Goal: Task Accomplishment & Management: Complete application form

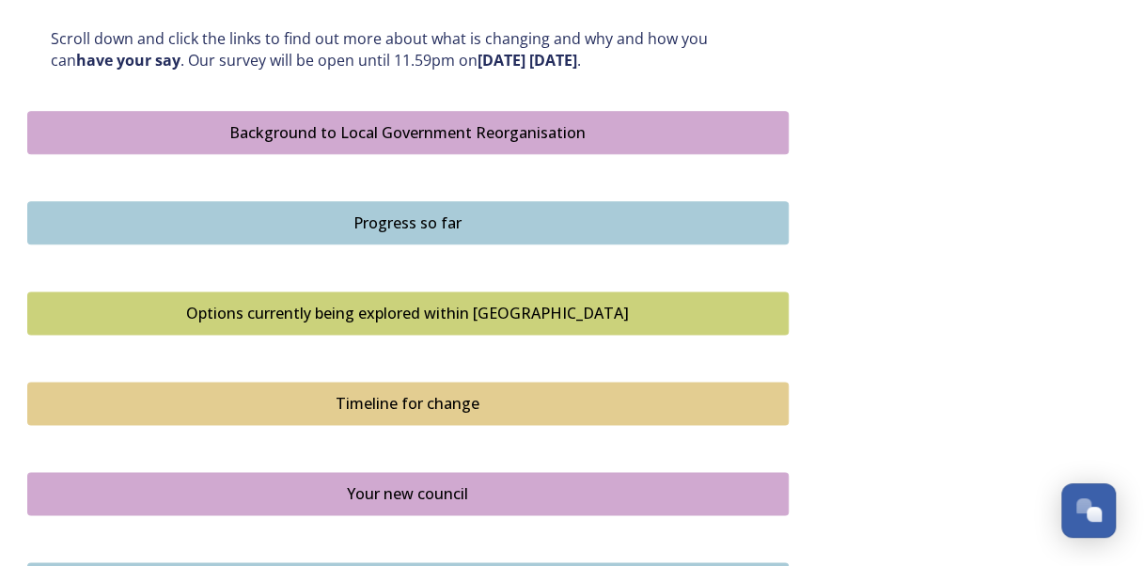
scroll to position [1030, 0]
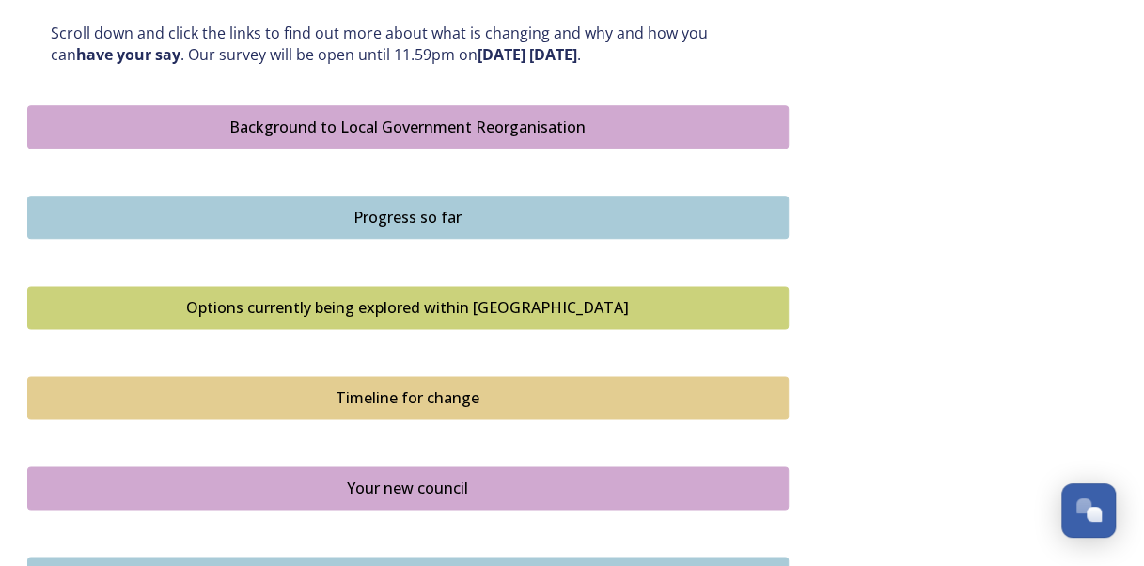
click at [521, 118] on div "Background to Local Government Reorganisation" at bounding box center [408, 127] width 741 height 23
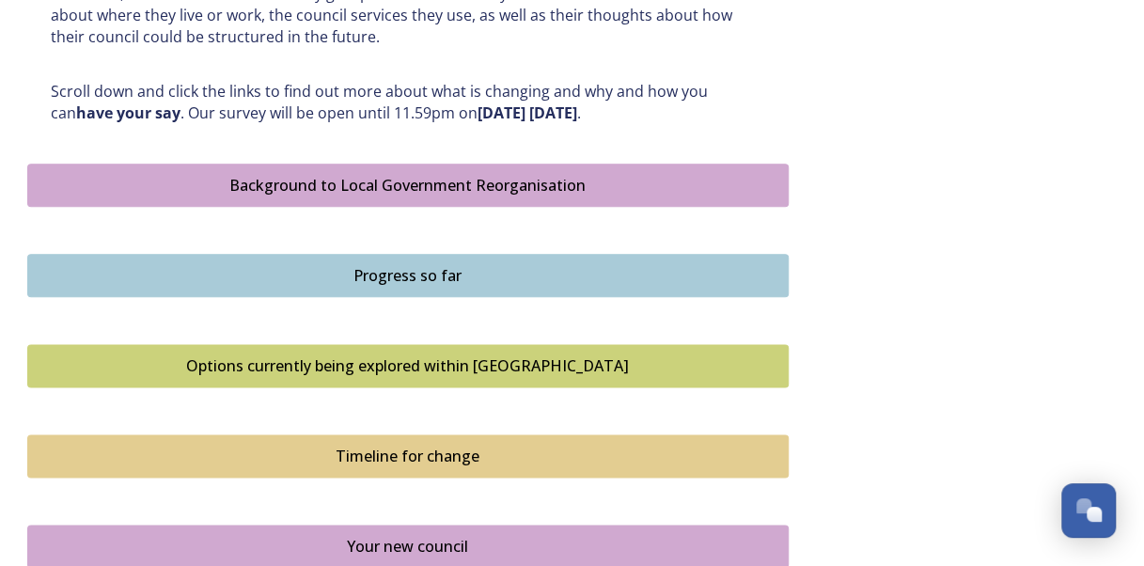
scroll to position [1001, 0]
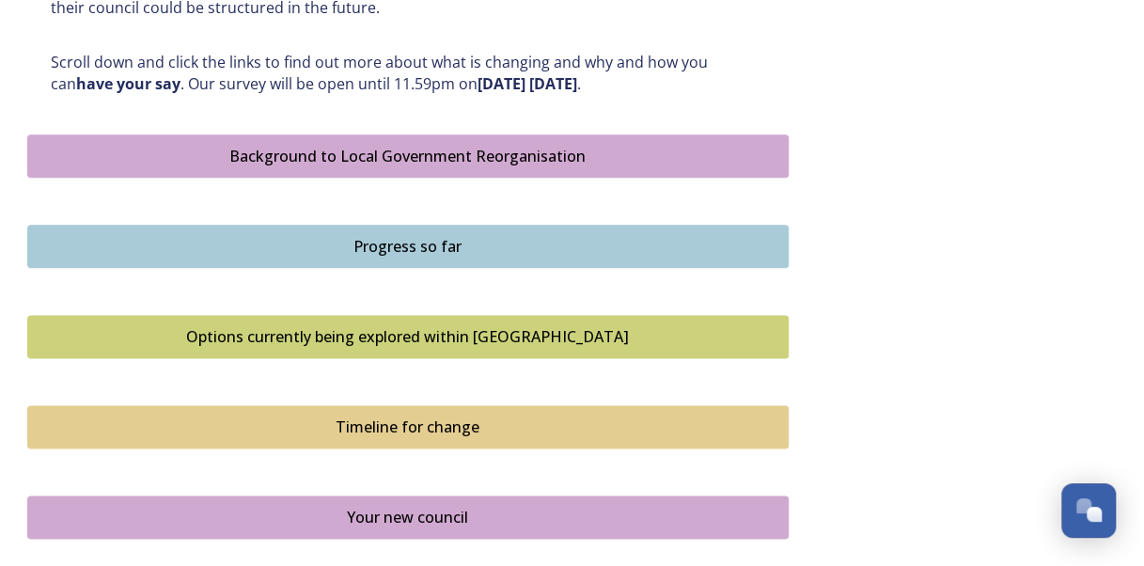
click at [547, 230] on button "Progress so far" at bounding box center [407, 246] width 761 height 43
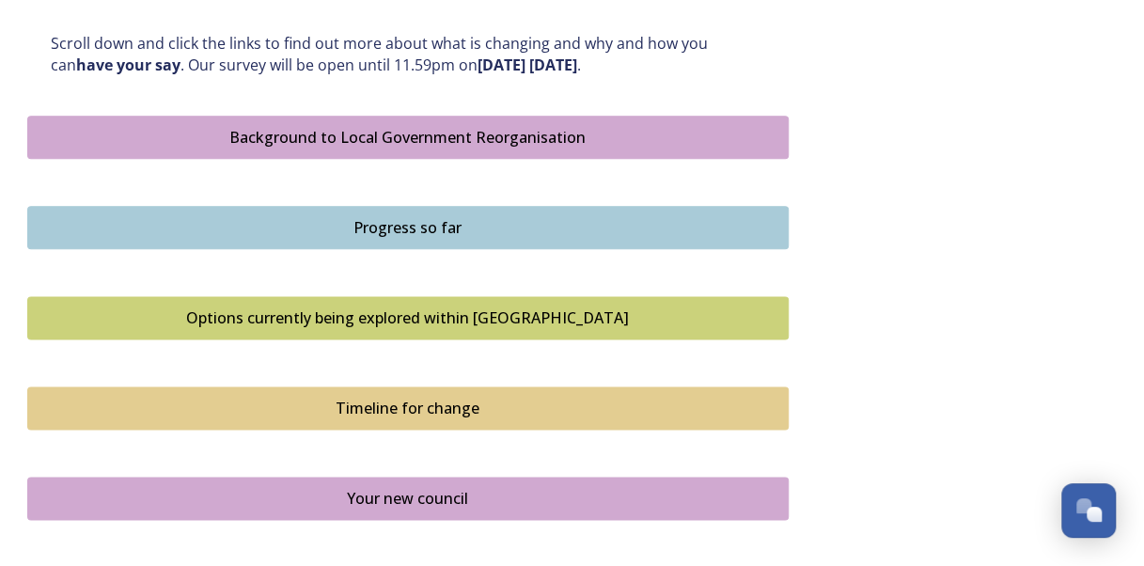
scroll to position [1038, 0]
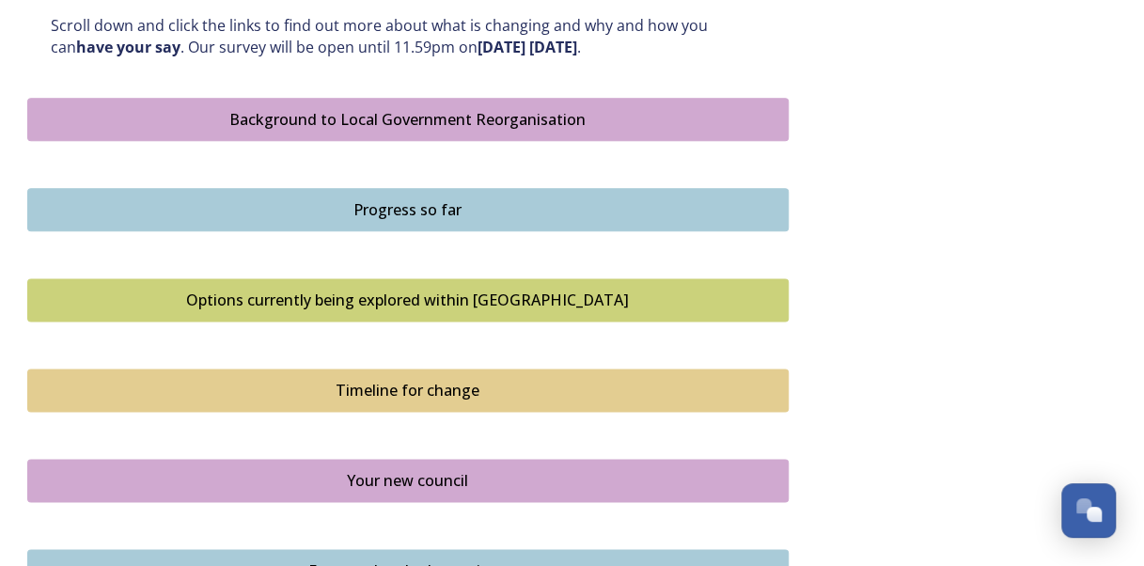
click at [489, 301] on div "Options currently being explored within West Sussex" at bounding box center [408, 300] width 741 height 23
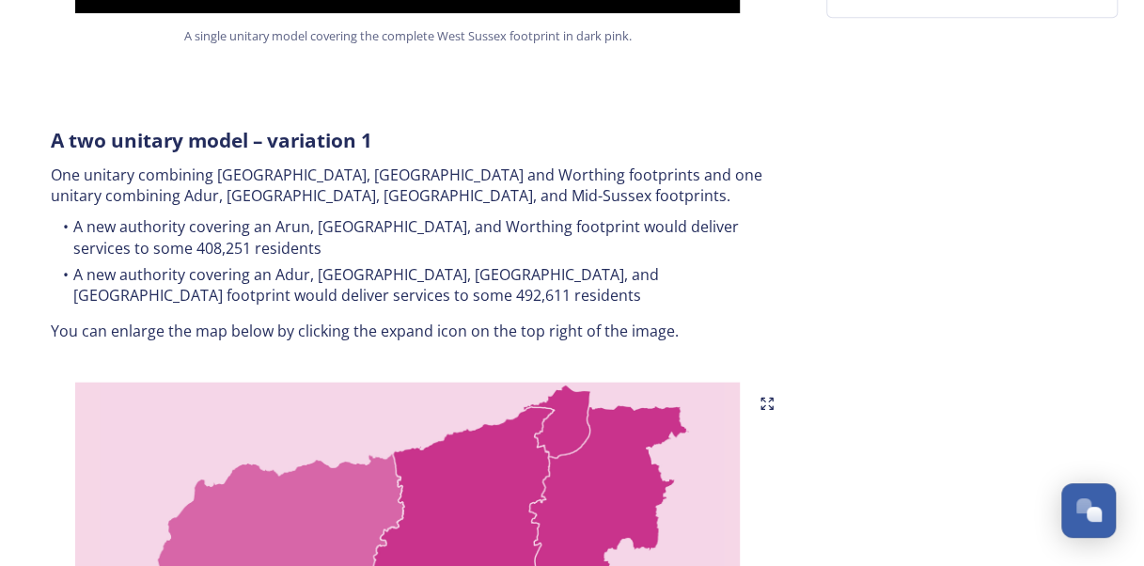
scroll to position [447, 0]
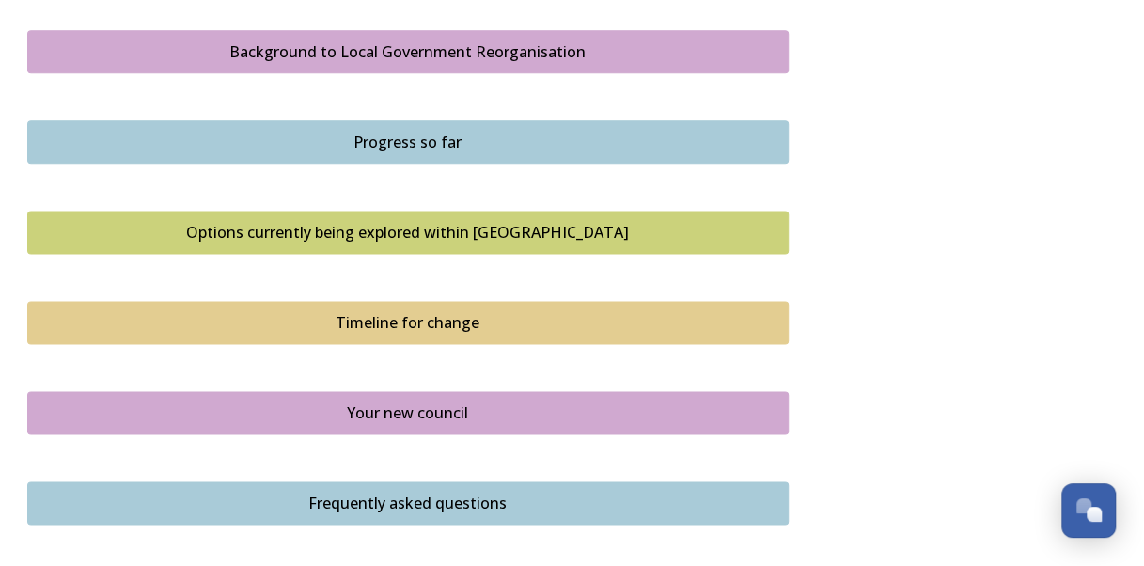
scroll to position [1117, 0]
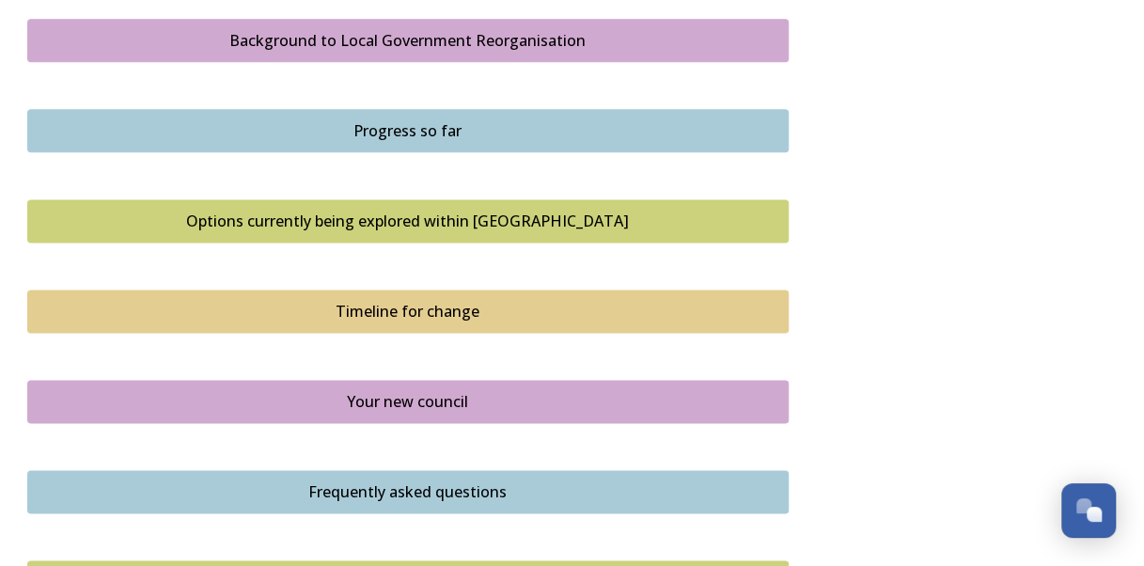
click at [412, 312] on div "Timeline for change" at bounding box center [408, 311] width 741 height 23
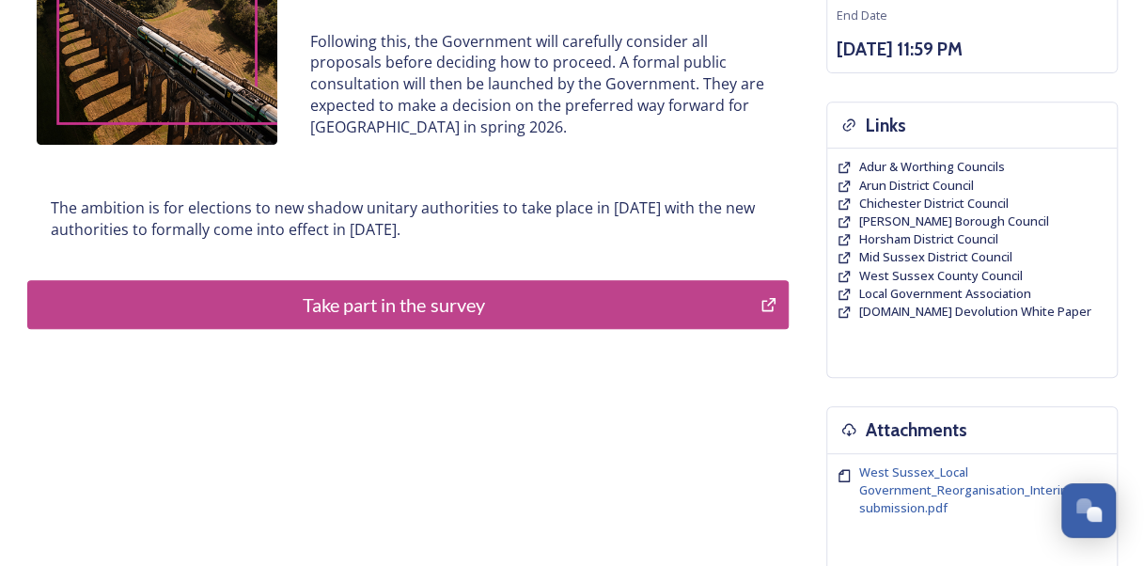
scroll to position [11, 0]
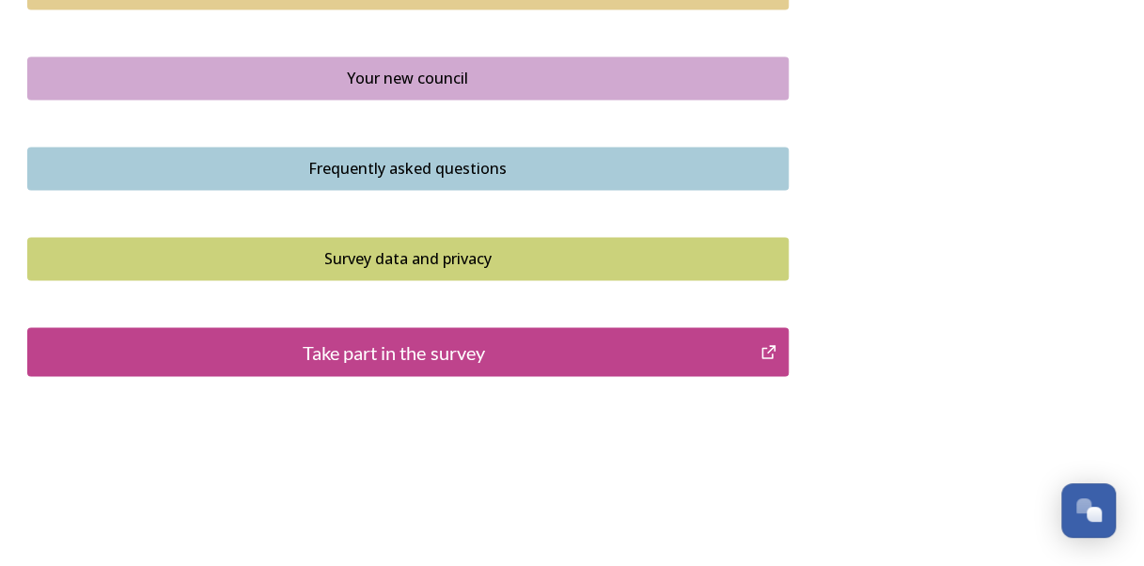
scroll to position [1445, 0]
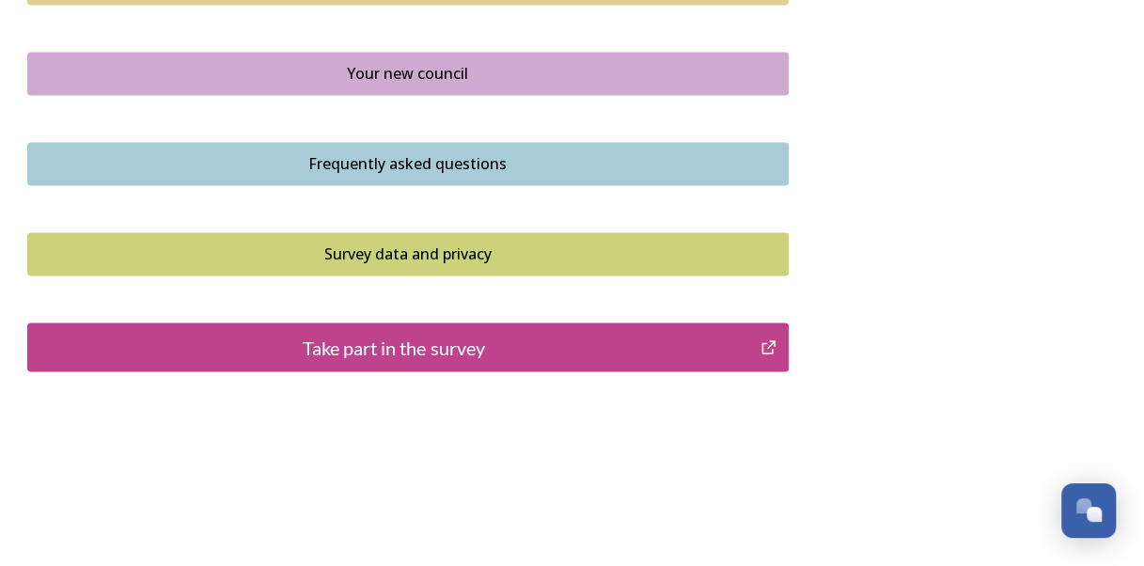
click at [489, 155] on div "Frequently asked questions" at bounding box center [408, 163] width 741 height 23
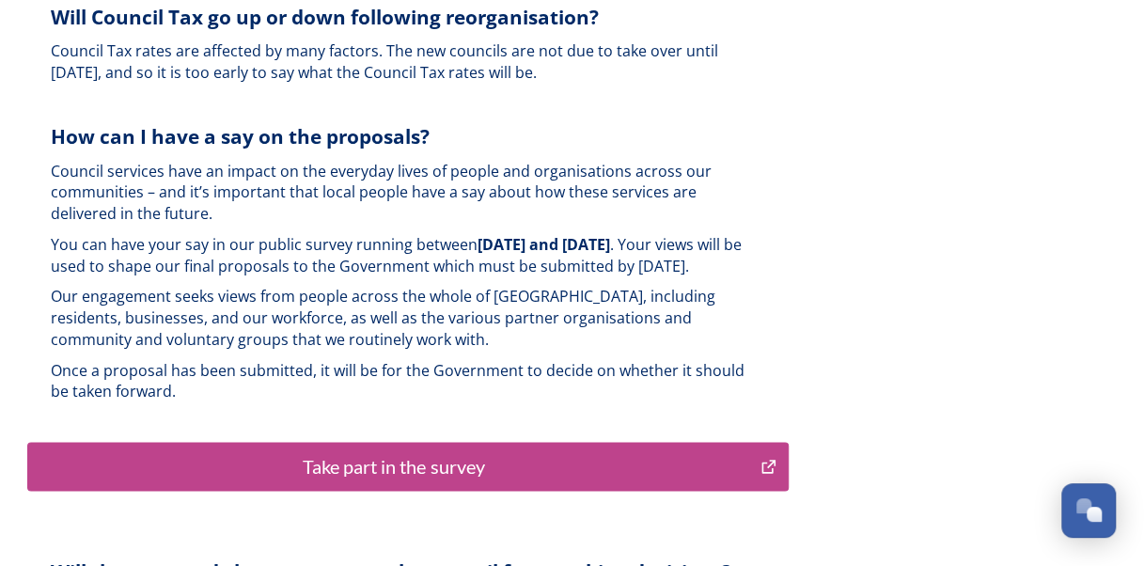
scroll to position [4547, 0]
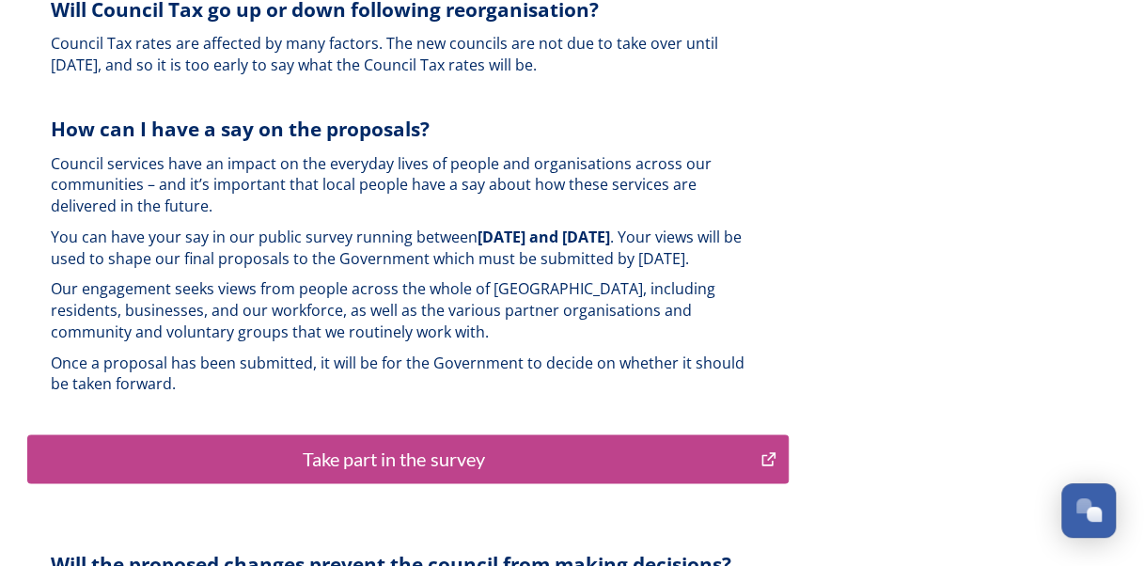
click at [400, 445] on div "Take part in the survey" at bounding box center [395, 459] width 714 height 28
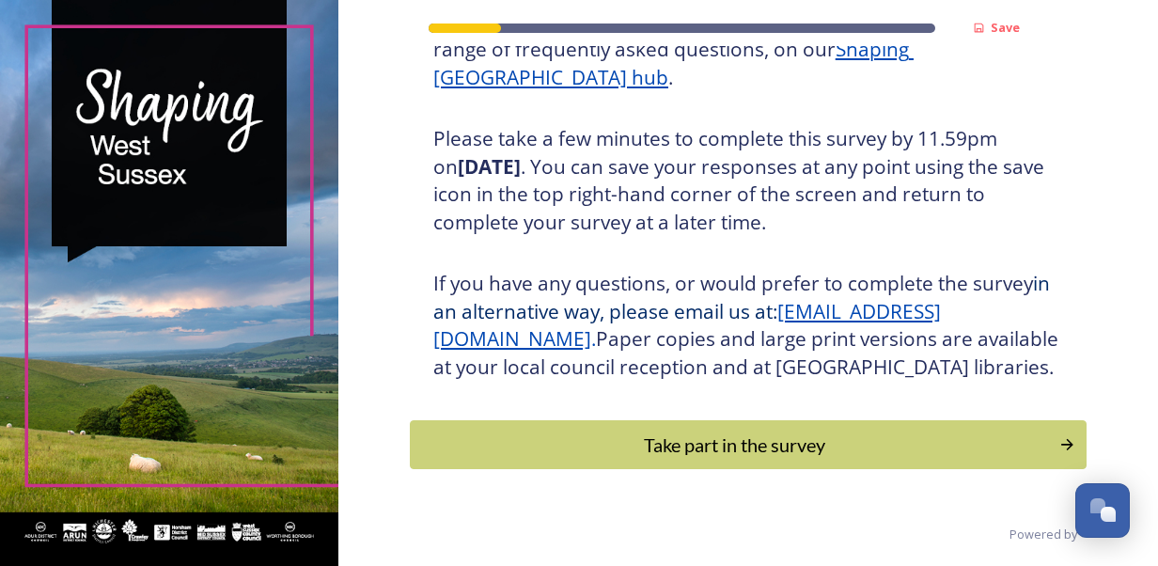
scroll to position [337, 0]
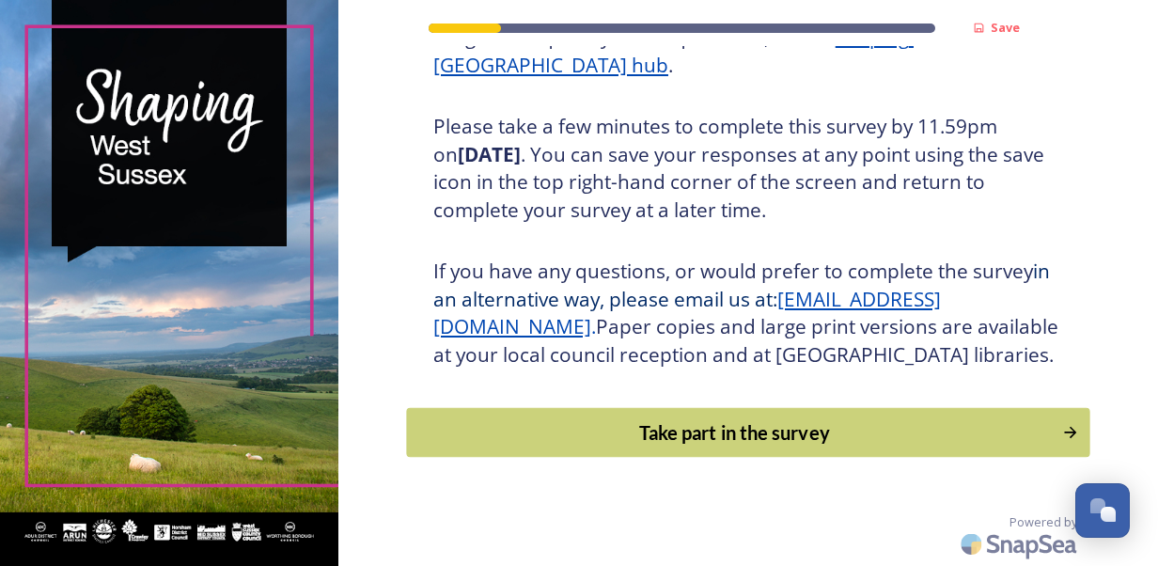
click at [693, 431] on div "Take part in the survey" at bounding box center [733, 432] width 635 height 28
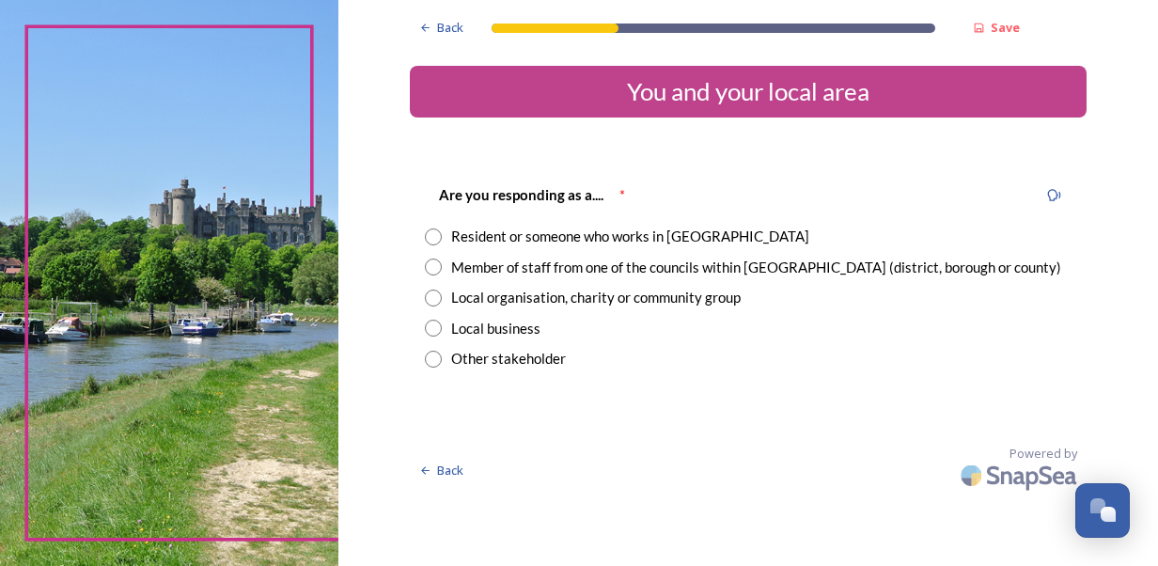
click at [438, 231] on input "radio" at bounding box center [433, 236] width 17 height 17
radio input "true"
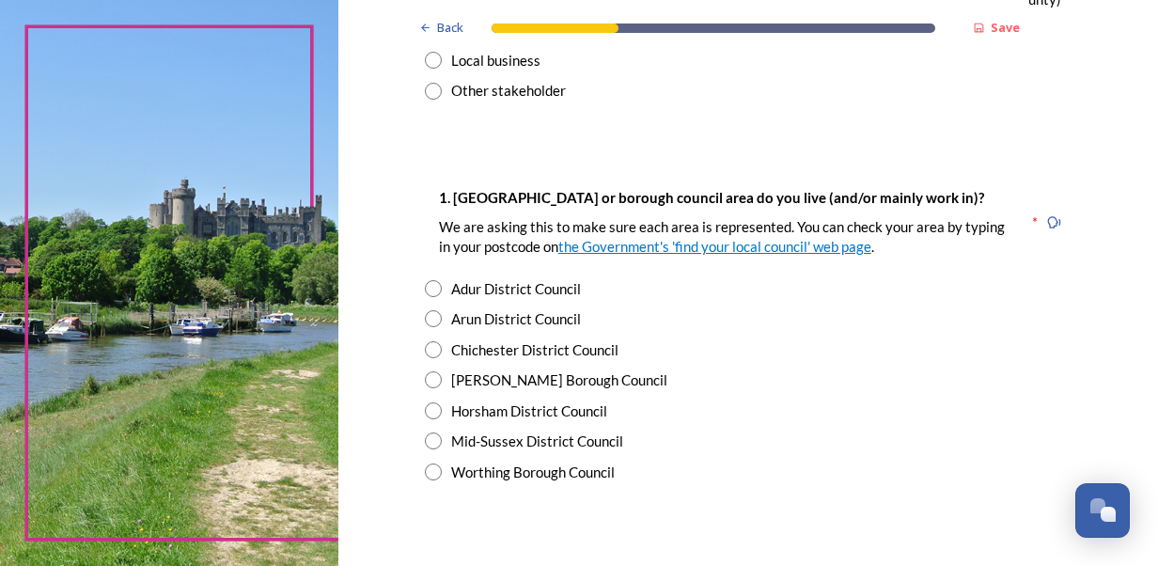
scroll to position [297, 0]
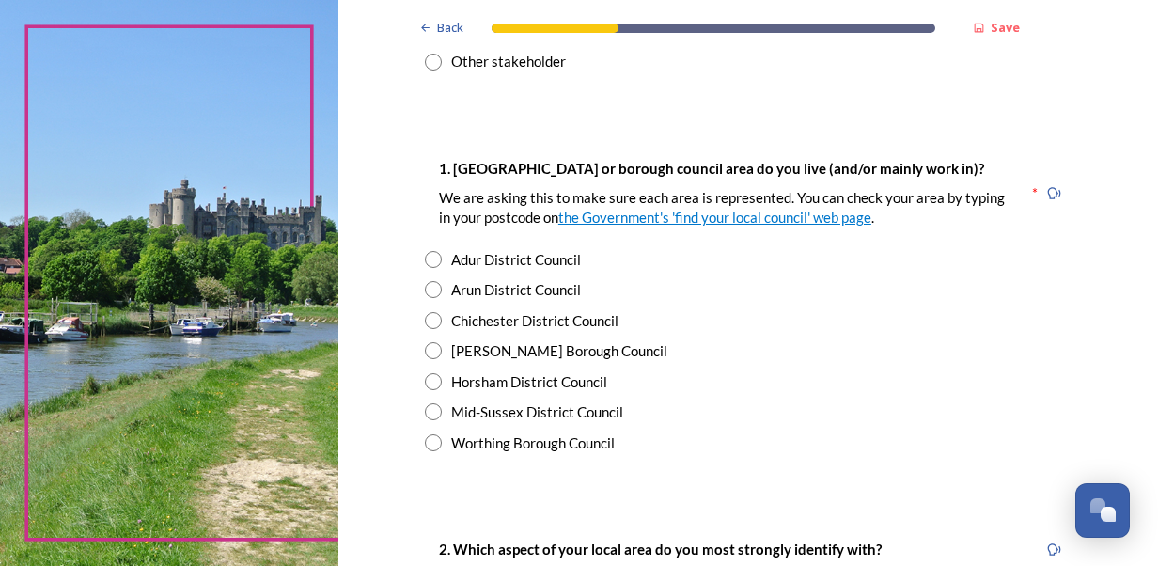
click at [425, 318] on input "radio" at bounding box center [433, 320] width 17 height 17
radio input "true"
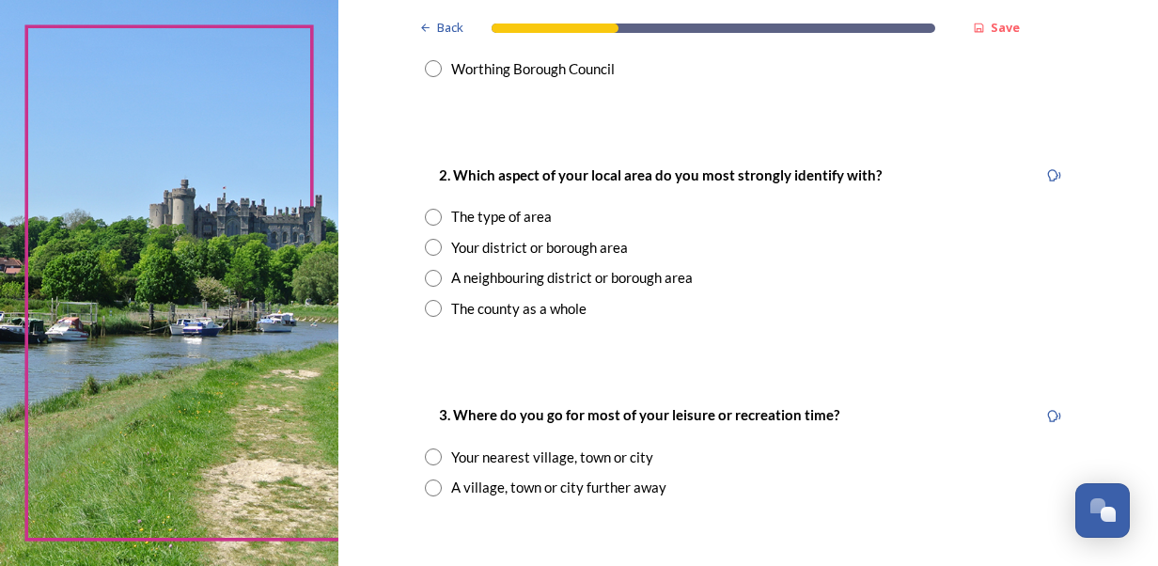
scroll to position [701, 0]
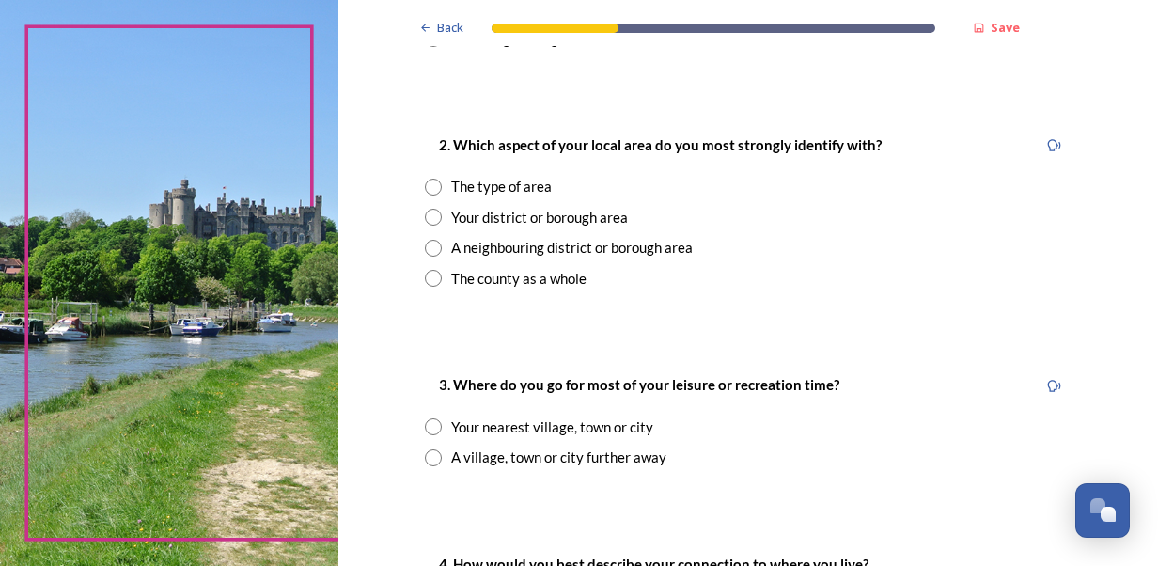
click at [471, 281] on div "The county as a whole" at bounding box center [518, 279] width 135 height 22
radio input "true"
click at [425, 218] on input "radio" at bounding box center [433, 217] width 17 height 17
radio input "true"
click at [425, 425] on input "radio" at bounding box center [433, 426] width 17 height 17
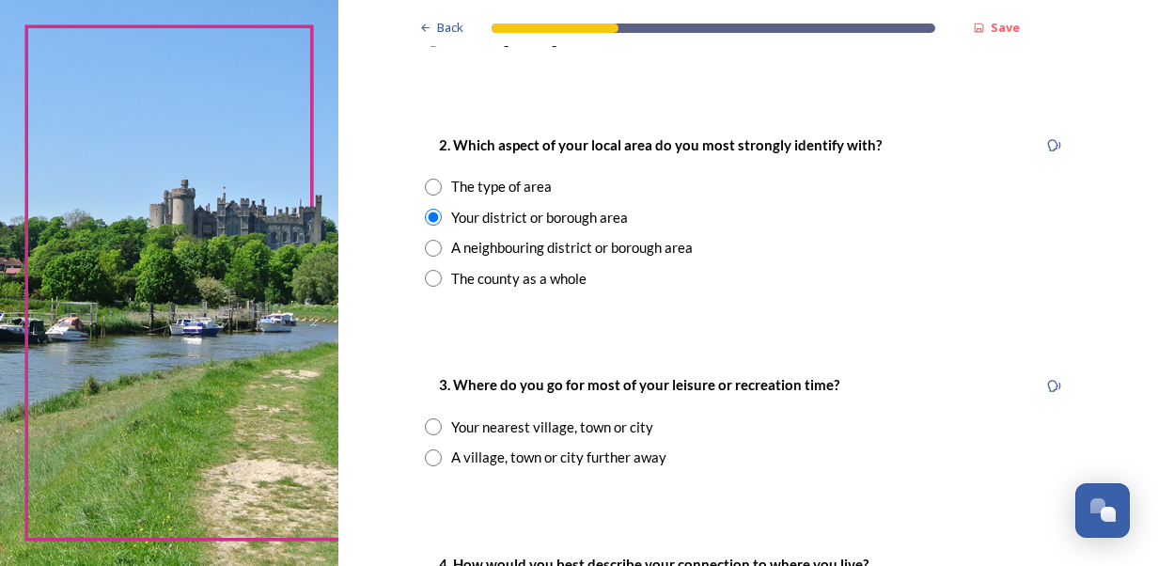
radio input "true"
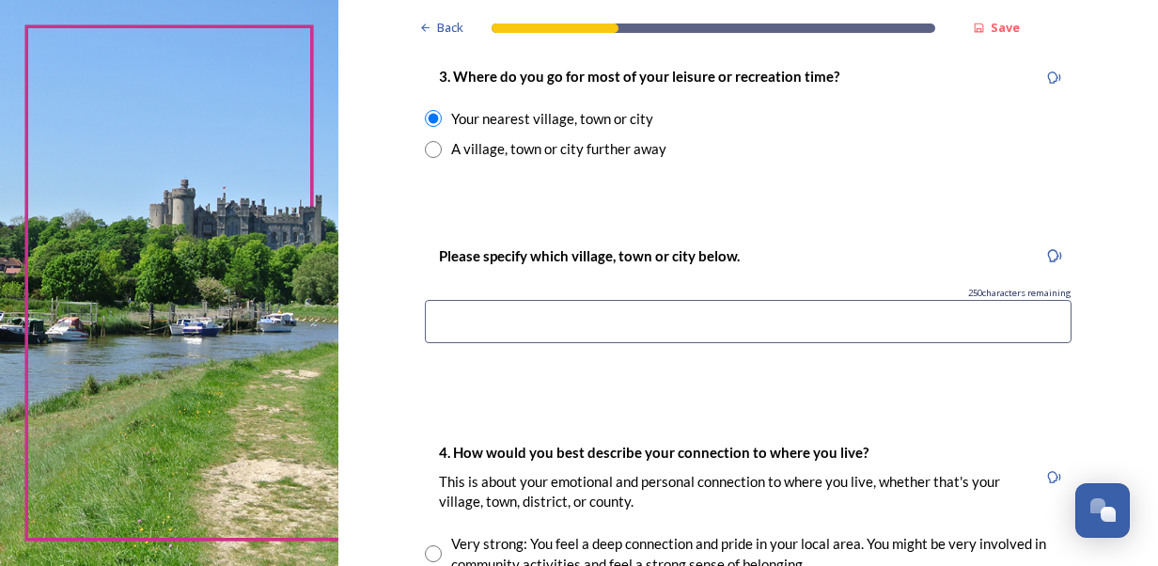
scroll to position [1026, 0]
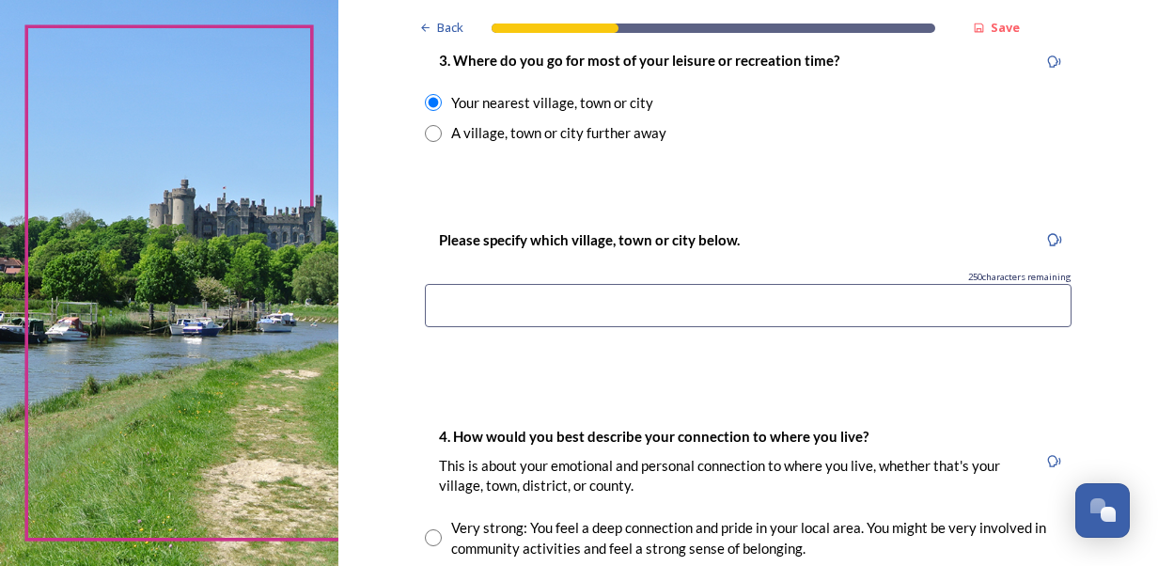
click at [484, 318] on input at bounding box center [748, 305] width 647 height 43
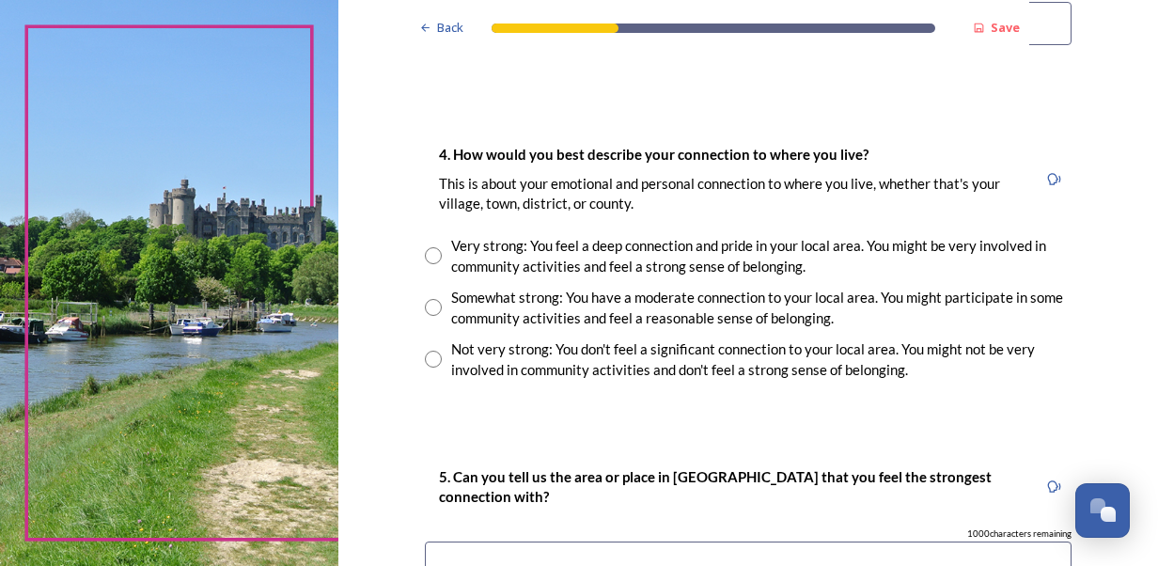
scroll to position [1307, 0]
type input "Petworth"
click at [425, 308] on input "radio" at bounding box center [433, 308] width 17 height 17
radio input "true"
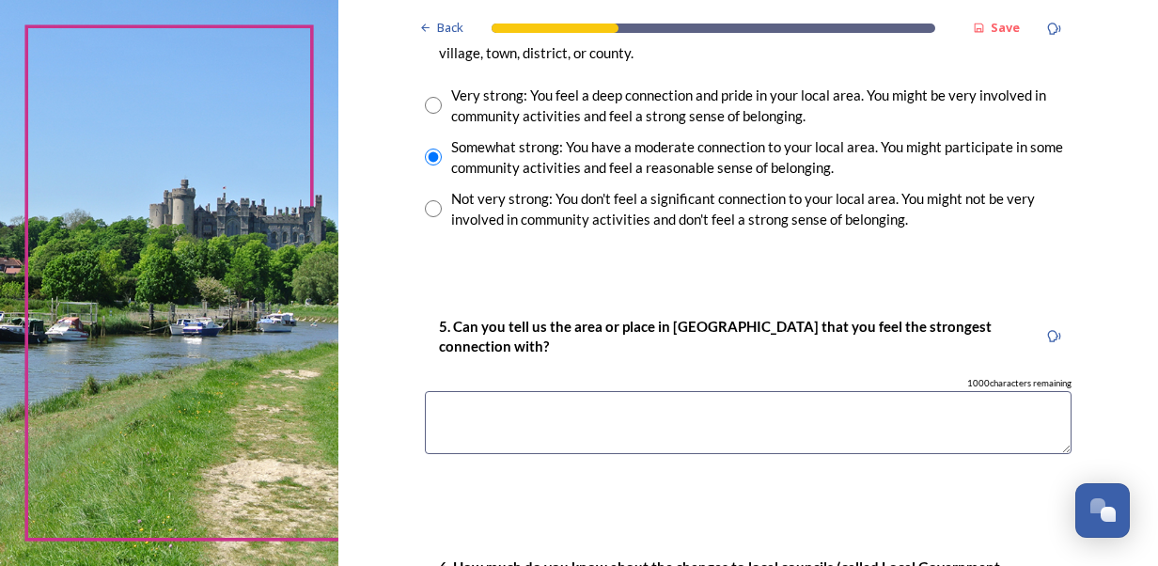
scroll to position [1470, 0]
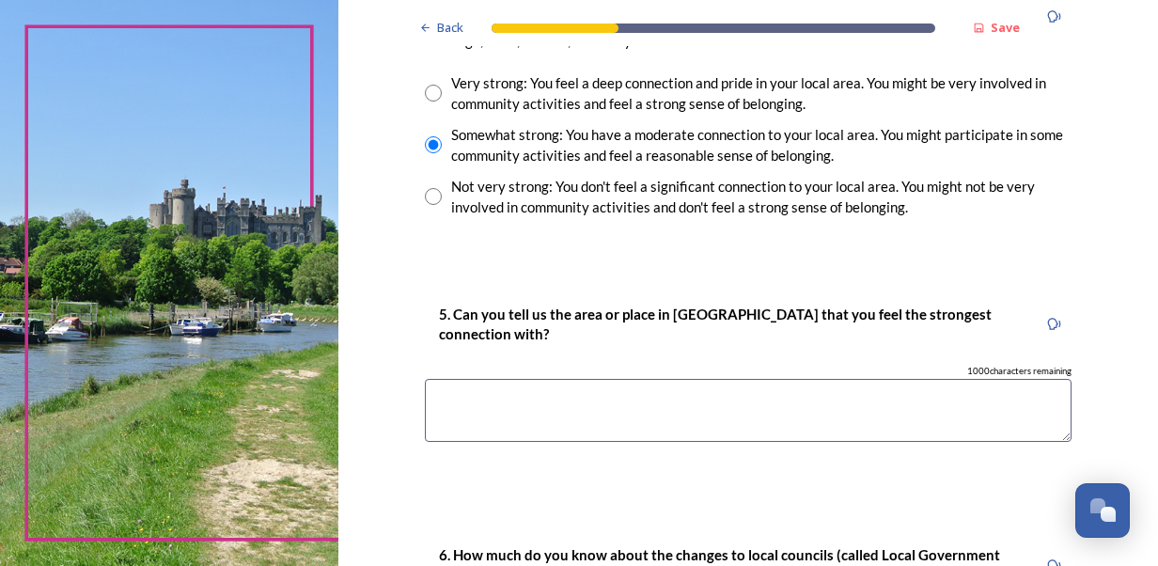
click at [470, 418] on textarea at bounding box center [748, 410] width 647 height 63
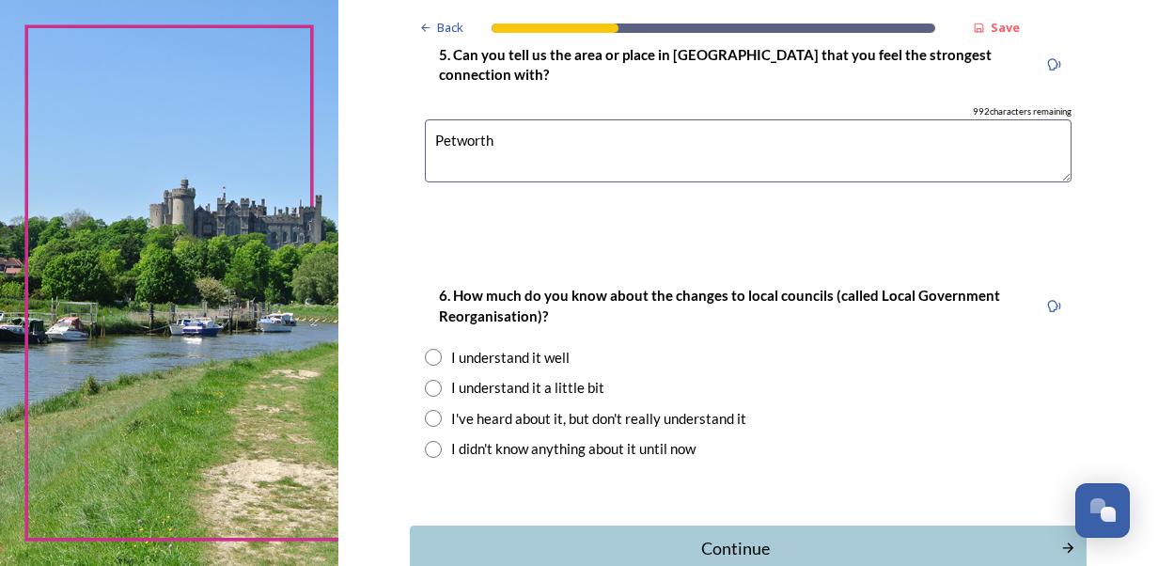
scroll to position [1794, 0]
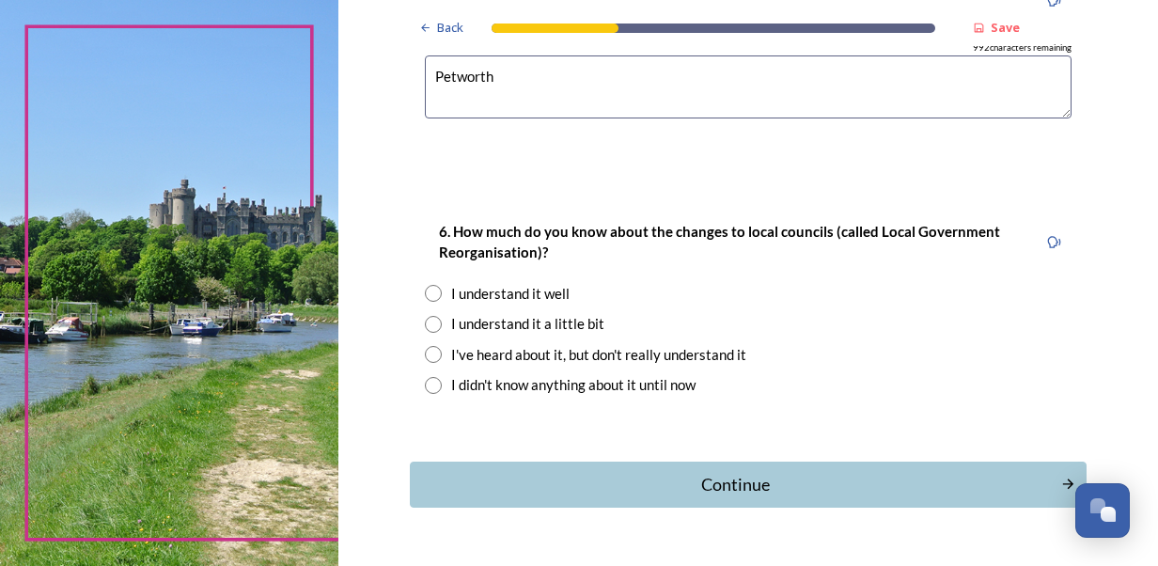
type textarea "Petworth"
click at [431, 325] on input "radio" at bounding box center [433, 324] width 17 height 17
radio input "true"
click at [713, 483] on div "Continue" at bounding box center [734, 484] width 636 height 25
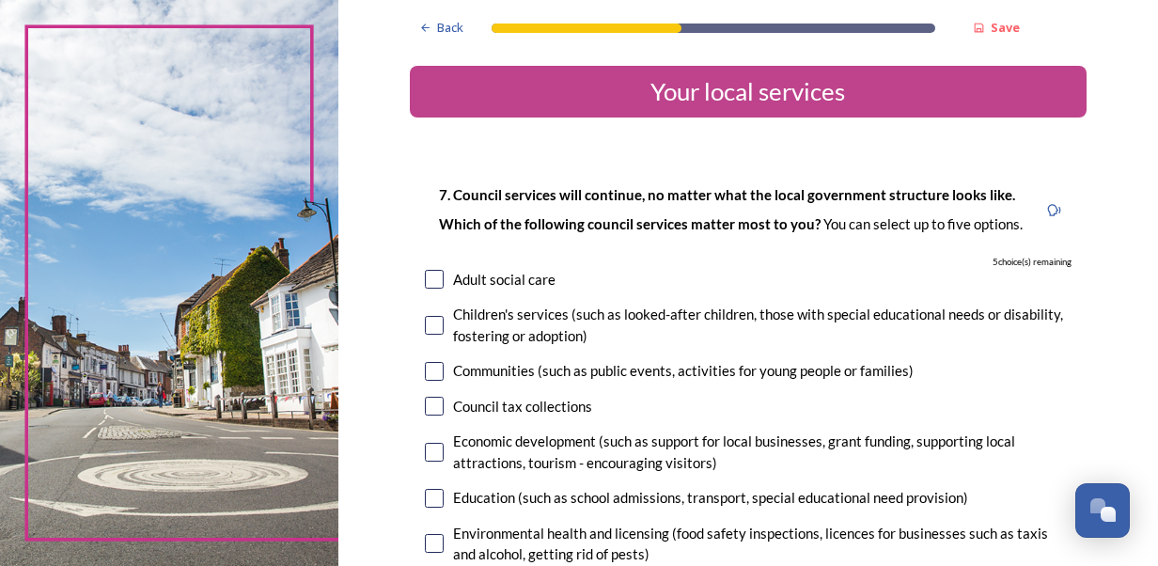
click at [425, 280] on input "checkbox" at bounding box center [434, 279] width 19 height 19
checkbox input "true"
click at [431, 323] on input "checkbox" at bounding box center [434, 325] width 19 height 19
checkbox input "true"
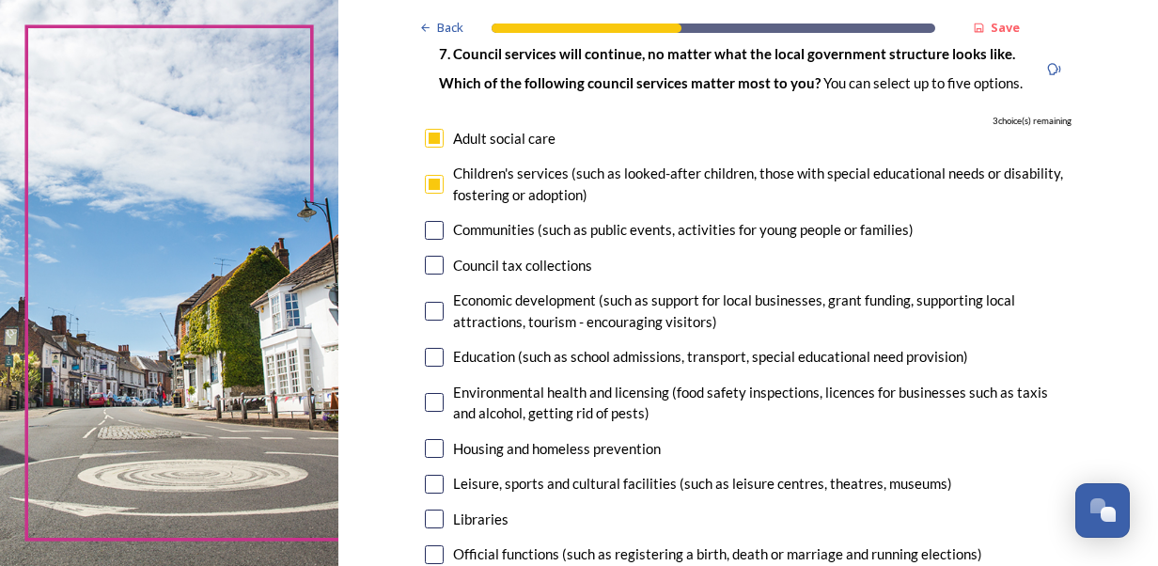
scroll to position [140, 0]
click at [425, 240] on input "checkbox" at bounding box center [434, 231] width 19 height 19
checkbox input "true"
click at [427, 266] on input "checkbox" at bounding box center [434, 266] width 19 height 19
checkbox input "true"
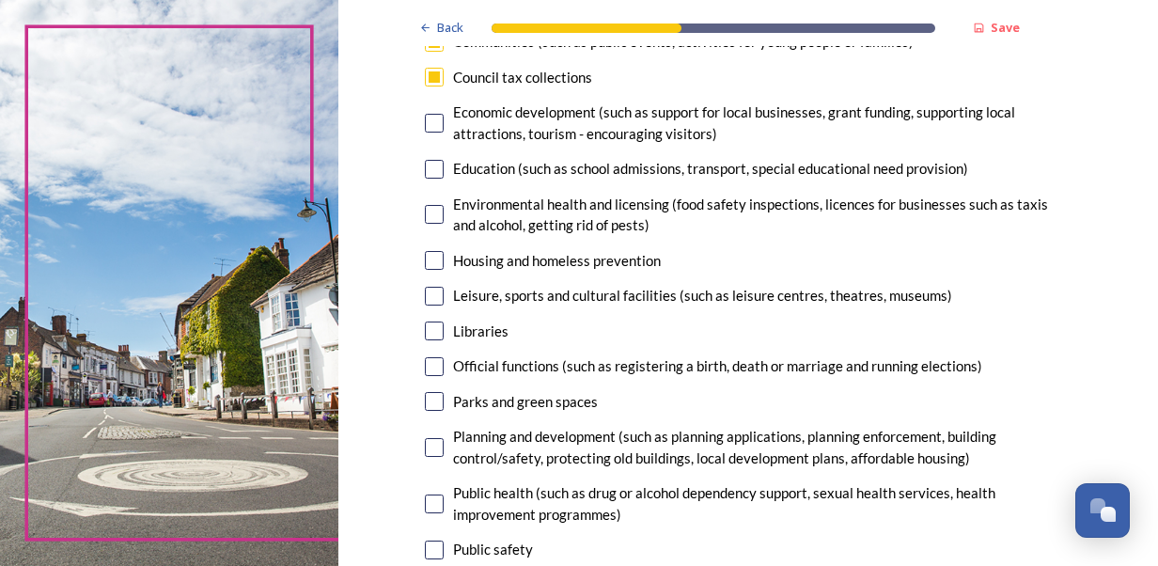
scroll to position [327, 0]
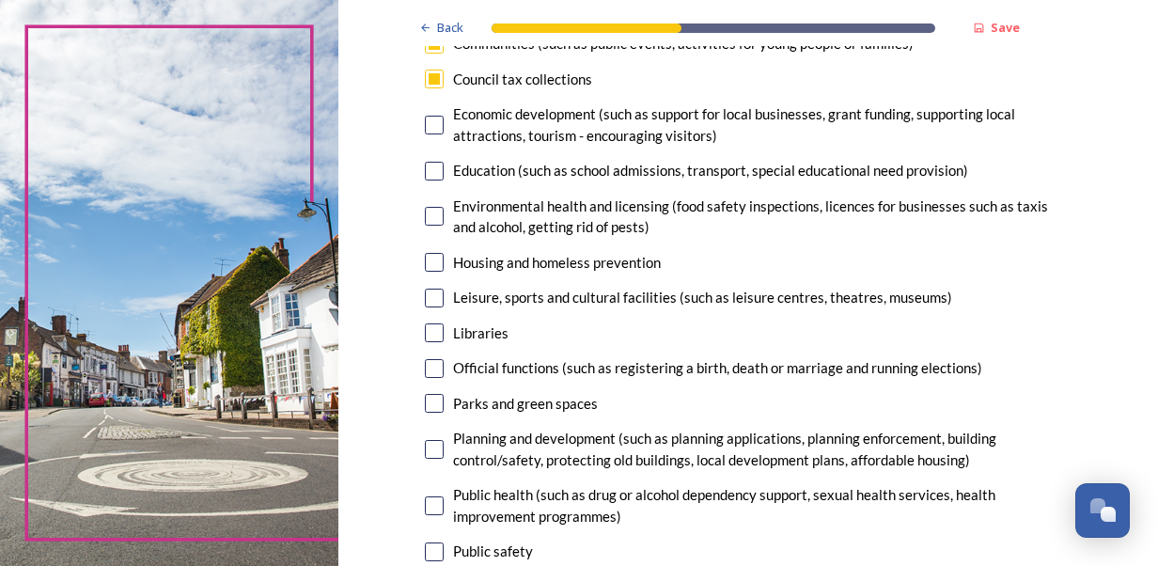
click at [427, 169] on input "checkbox" at bounding box center [434, 171] width 19 height 19
checkbox input "true"
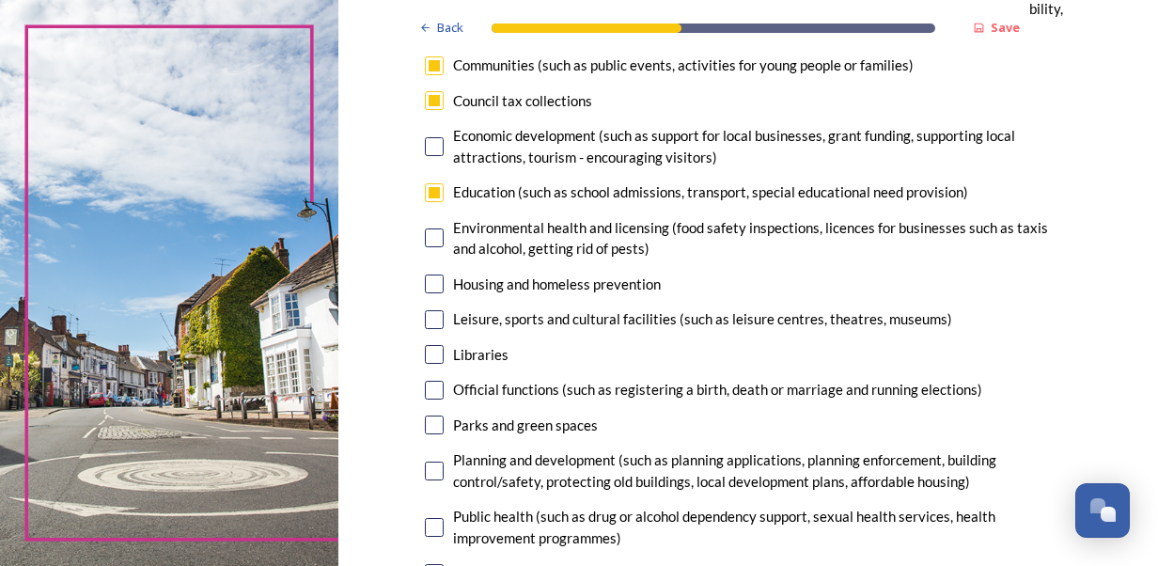
scroll to position [306, 0]
click at [425, 284] on input "checkbox" at bounding box center [434, 283] width 19 height 19
checkbox input "false"
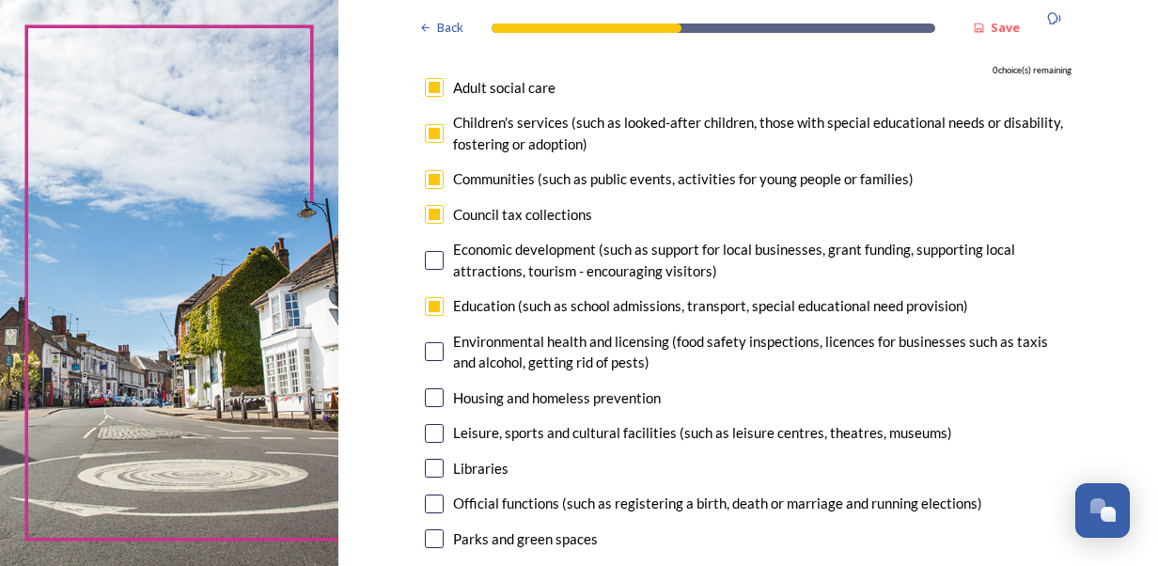
scroll to position [189, 0]
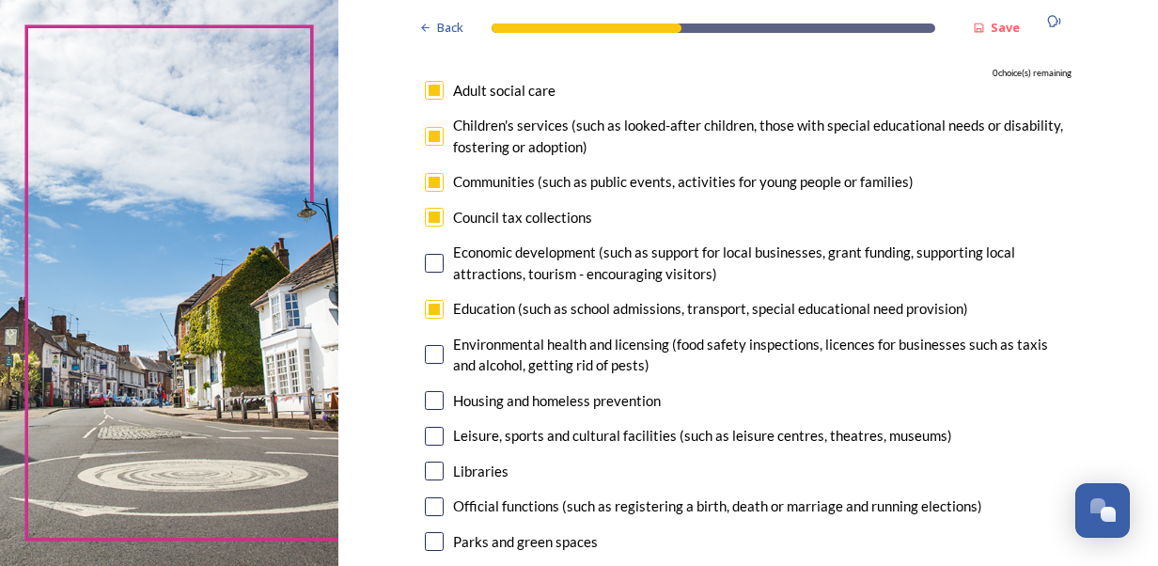
click at [429, 135] on input "checkbox" at bounding box center [434, 136] width 19 height 19
checkbox input "false"
click at [425, 395] on input "checkbox" at bounding box center [434, 400] width 19 height 19
checkbox input "true"
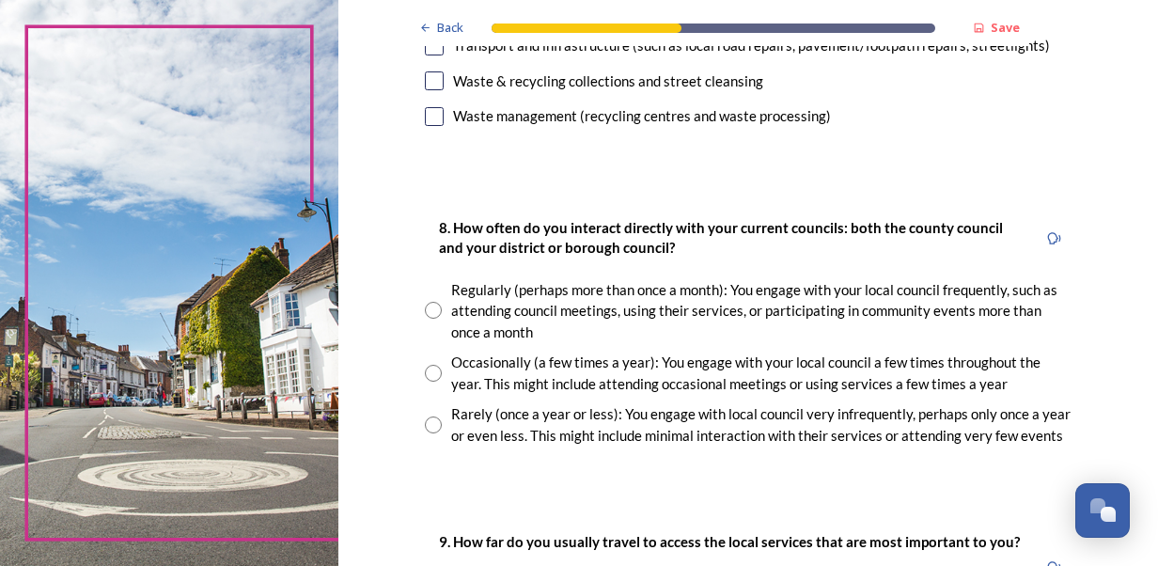
scroll to position [918, 0]
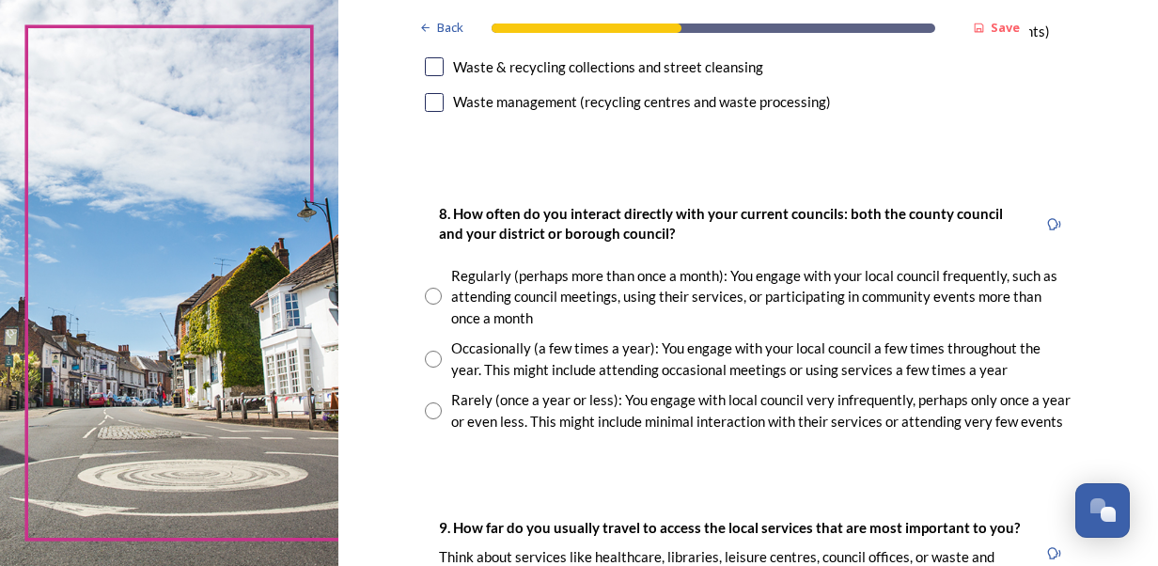
drag, startPoint x: 1139, startPoint y: 333, endPoint x: 1140, endPoint y: 352, distance: 18.8
click at [1140, 352] on div "Back Save Your local services 7. Council services will continue, no matter what…" at bounding box center [748, 272] width 820 height 2380
click at [425, 354] on input "radio" at bounding box center [433, 359] width 17 height 17
radio input "true"
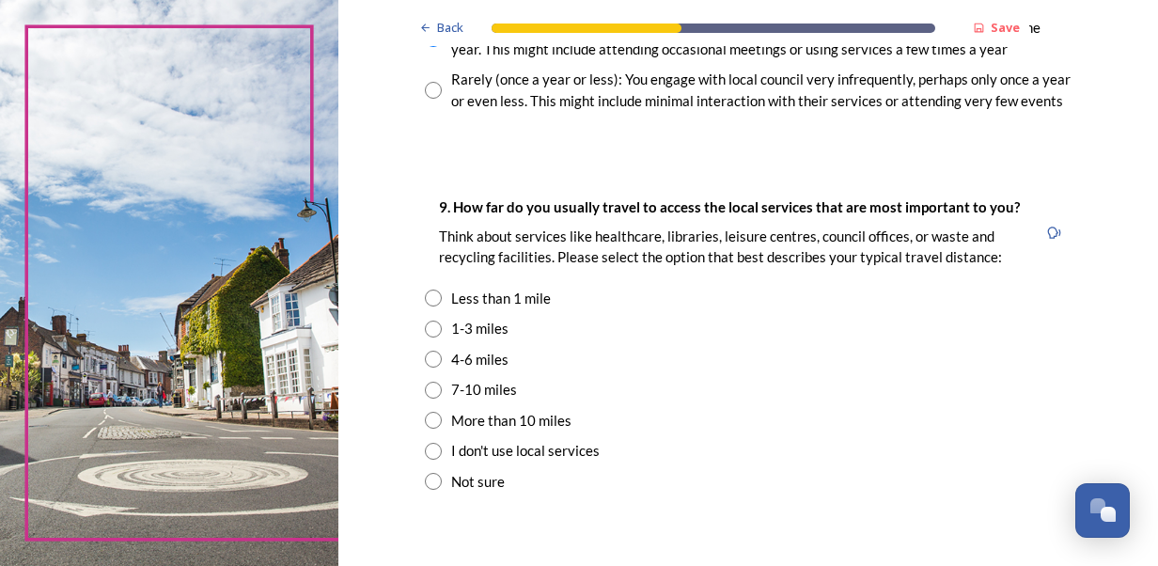
scroll to position [1237, 0]
click at [431, 301] on input "radio" at bounding box center [433, 298] width 17 height 17
radio input "true"
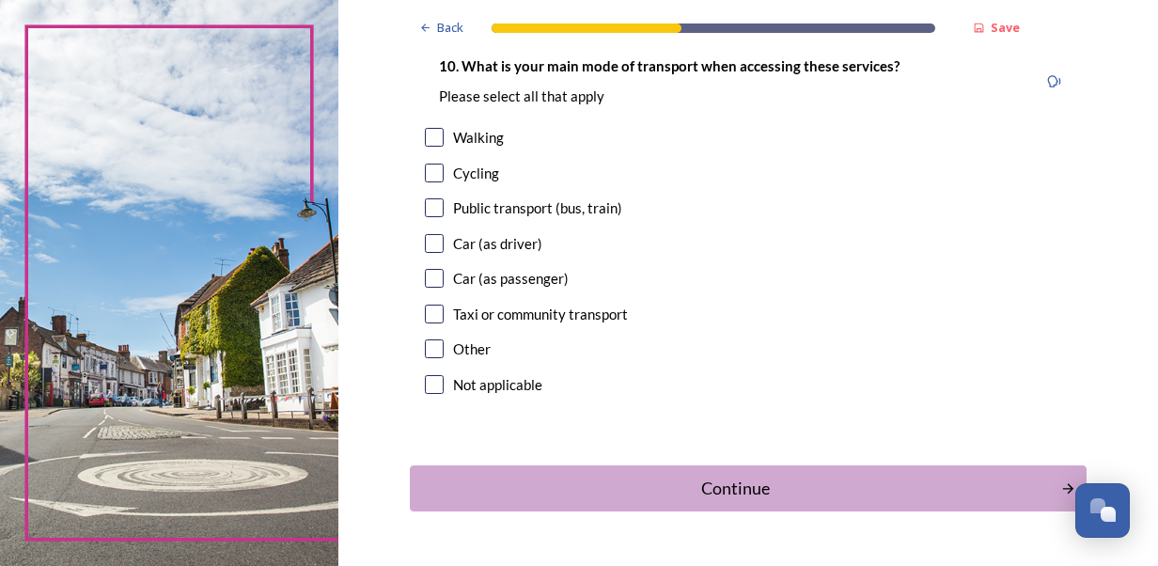
scroll to position [1775, 0]
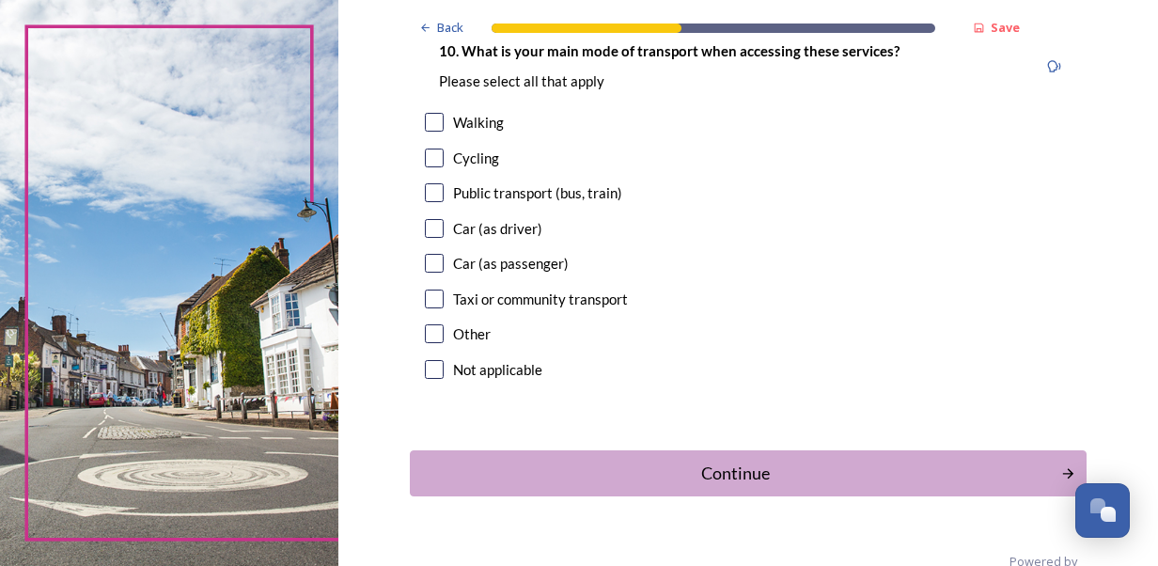
click at [425, 118] on input "checkbox" at bounding box center [434, 122] width 19 height 19
checkbox input "true"
click at [733, 475] on div "Continue" at bounding box center [734, 473] width 636 height 25
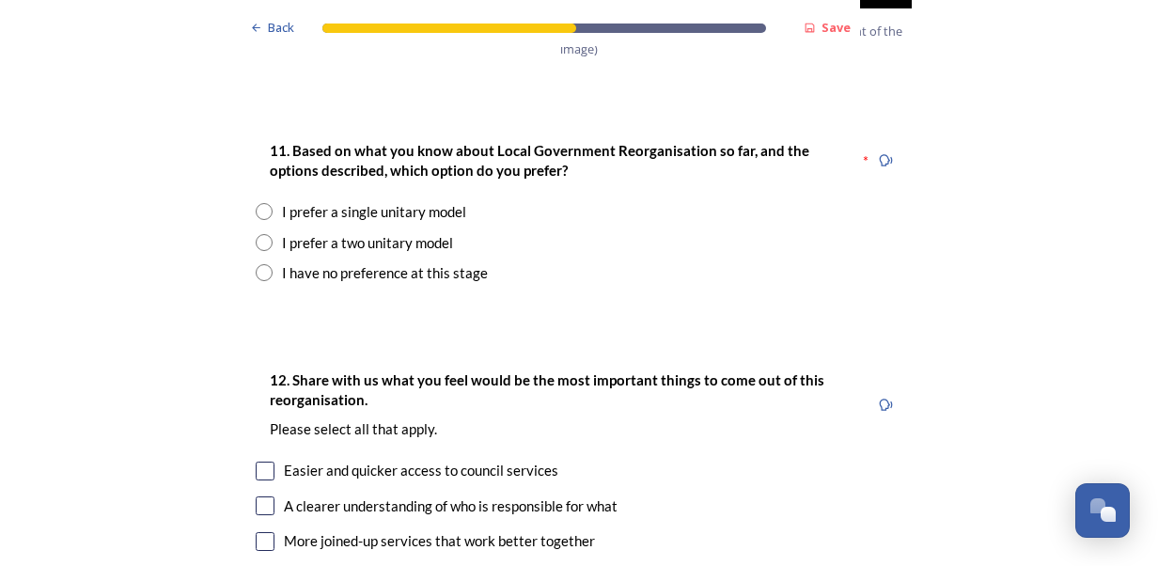
scroll to position [2499, 0]
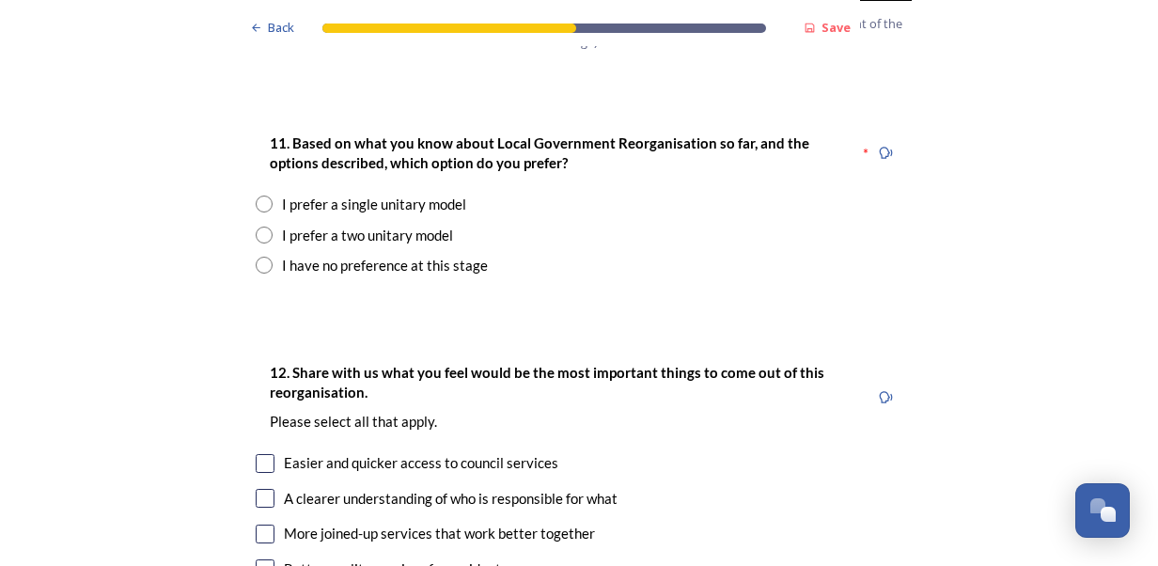
click at [258, 227] on input "radio" at bounding box center [264, 235] width 17 height 17
radio input "true"
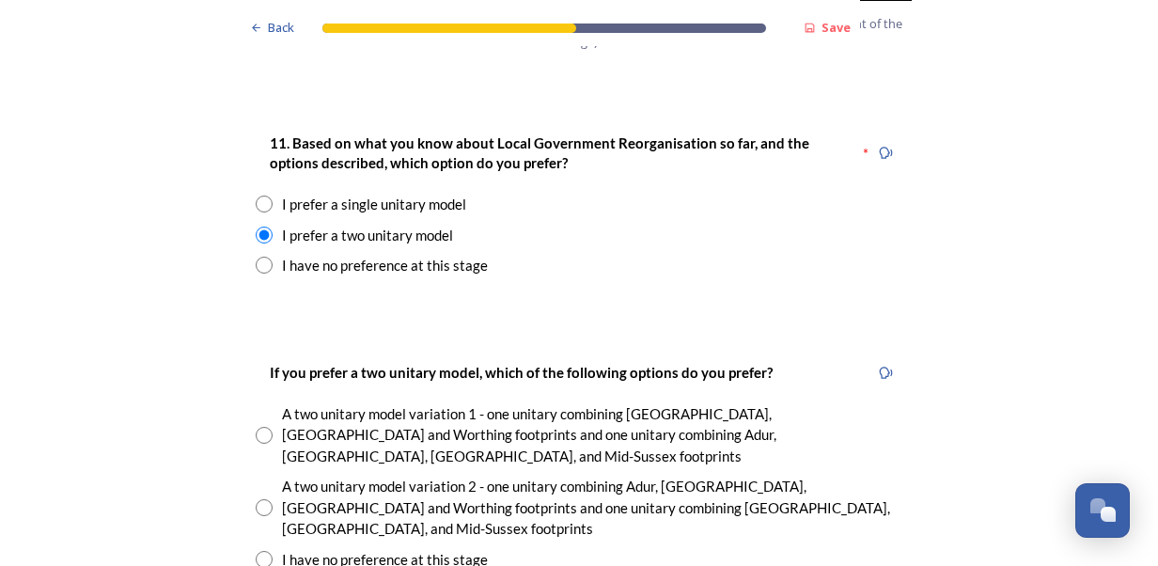
click at [256, 427] on input "radio" at bounding box center [264, 435] width 17 height 17
radio input "true"
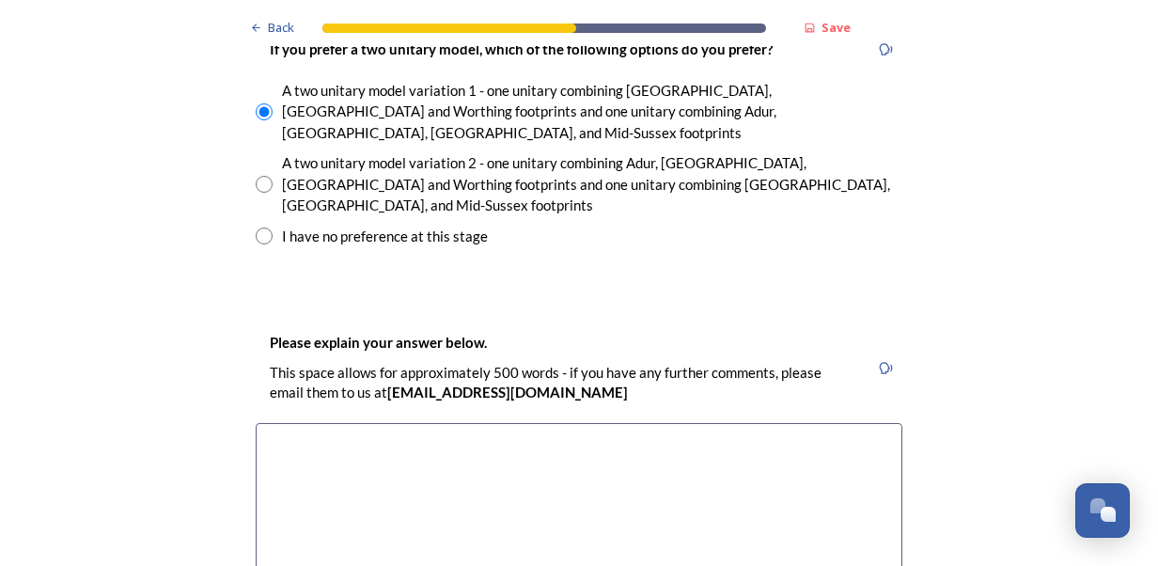
scroll to position [2826, 0]
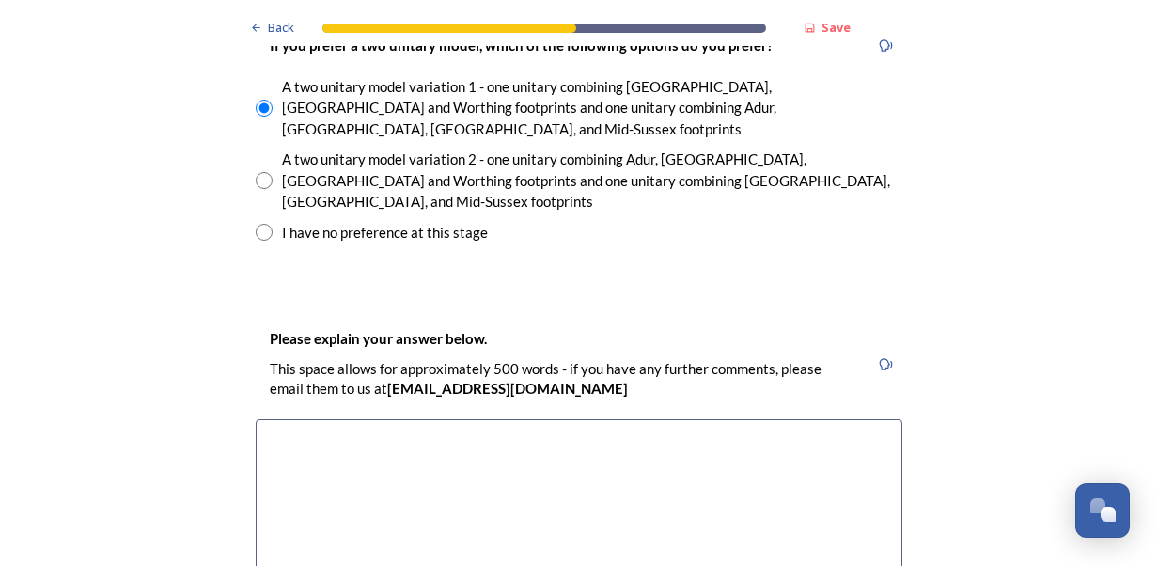
click at [365, 419] on textarea at bounding box center [579, 525] width 647 height 212
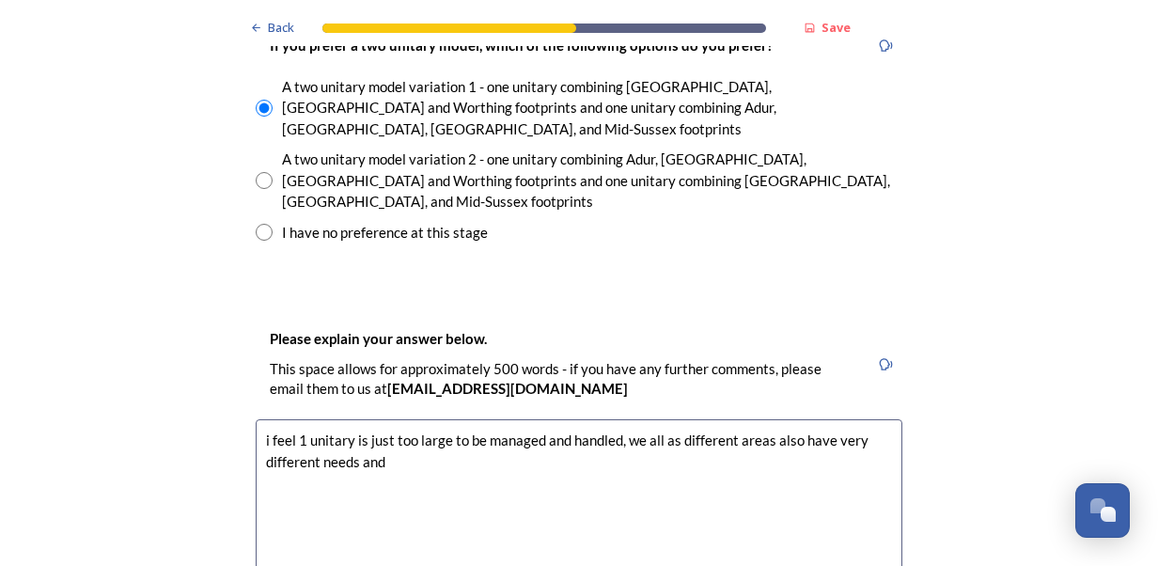
click at [421, 419] on textarea "i feel 1 unitary is just too large to be managed and handled, we all as differe…" at bounding box center [579, 525] width 647 height 212
click at [799, 419] on textarea "i feel 1 unitary is just too large to be managed and handled, we all as differe…" at bounding box center [579, 525] width 647 height 212
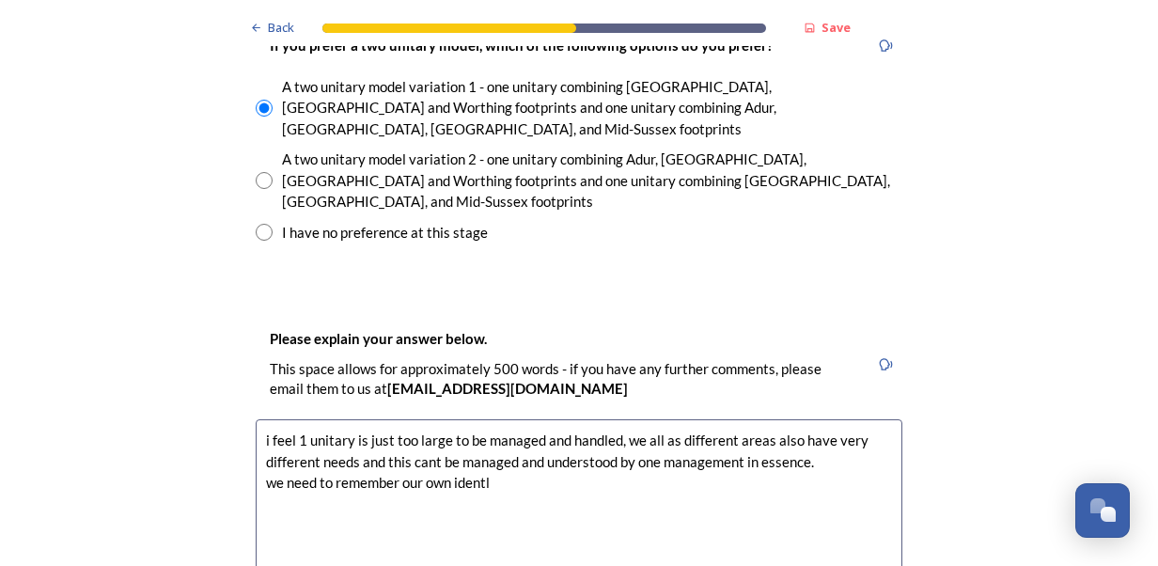
click at [489, 419] on textarea "i feel 1 unitary is just too large to be managed and handled, we all as differe…" at bounding box center [579, 525] width 647 height 212
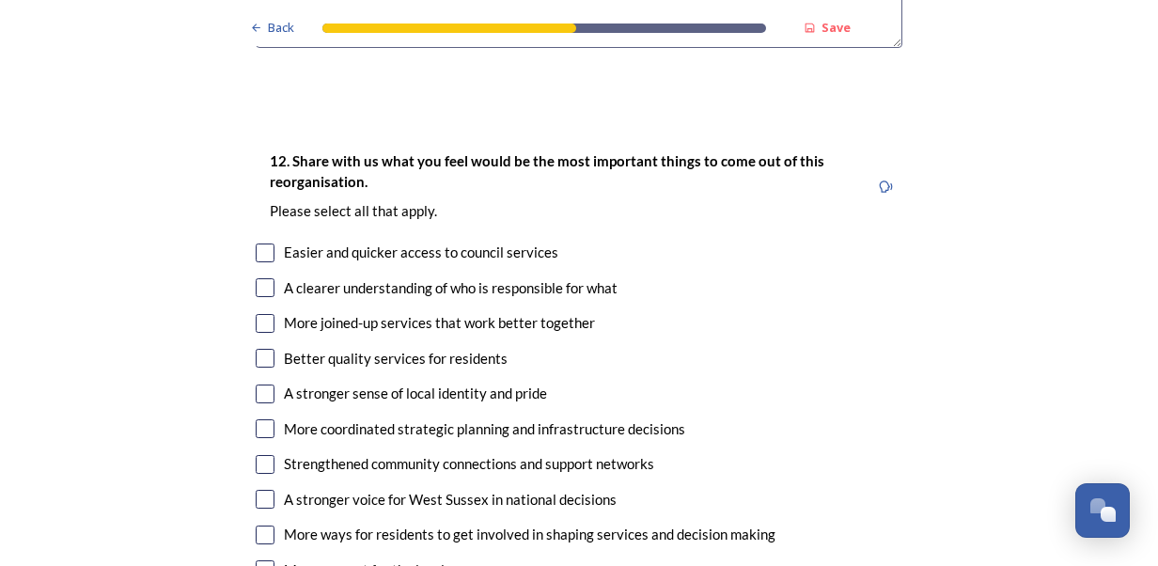
scroll to position [3369, 0]
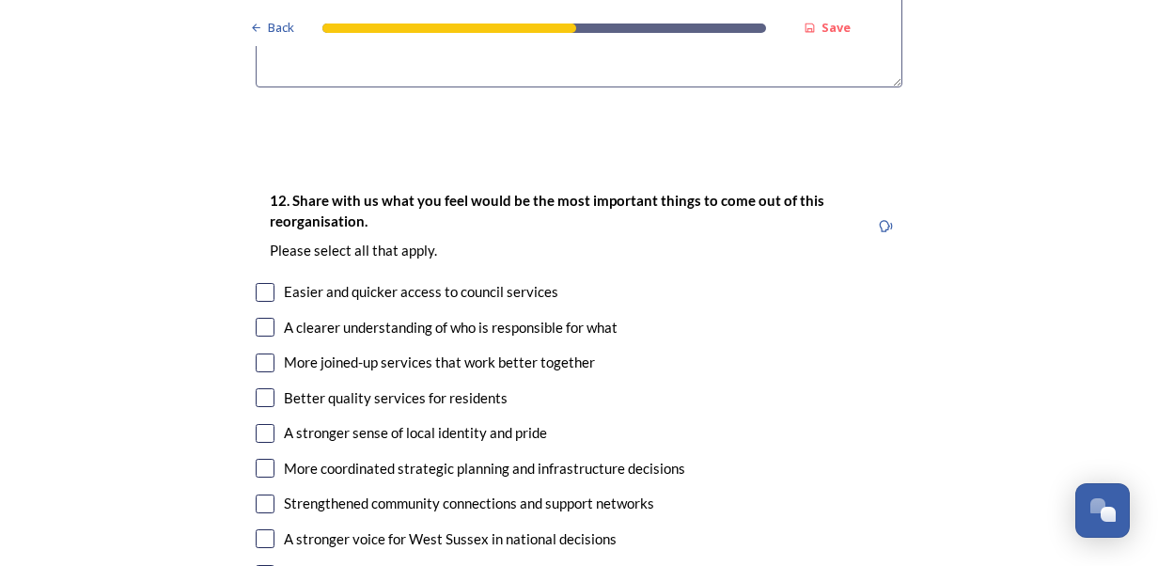
type textarea "i feel 1 unitary is just too large to be managed and handled, we all as differe…"
checkbox input "true"
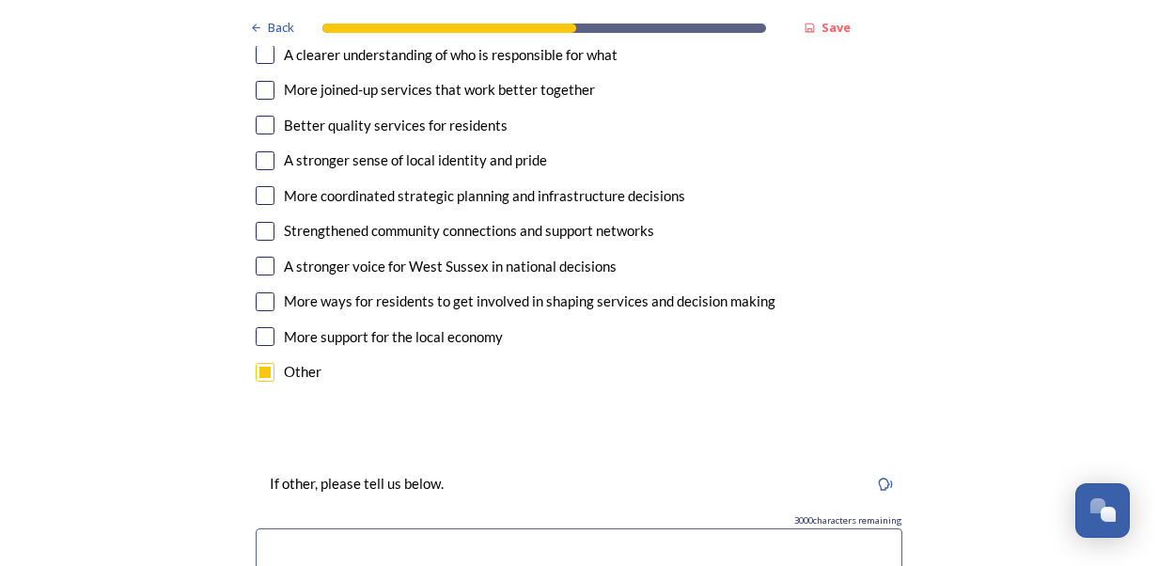
scroll to position [3681, 0]
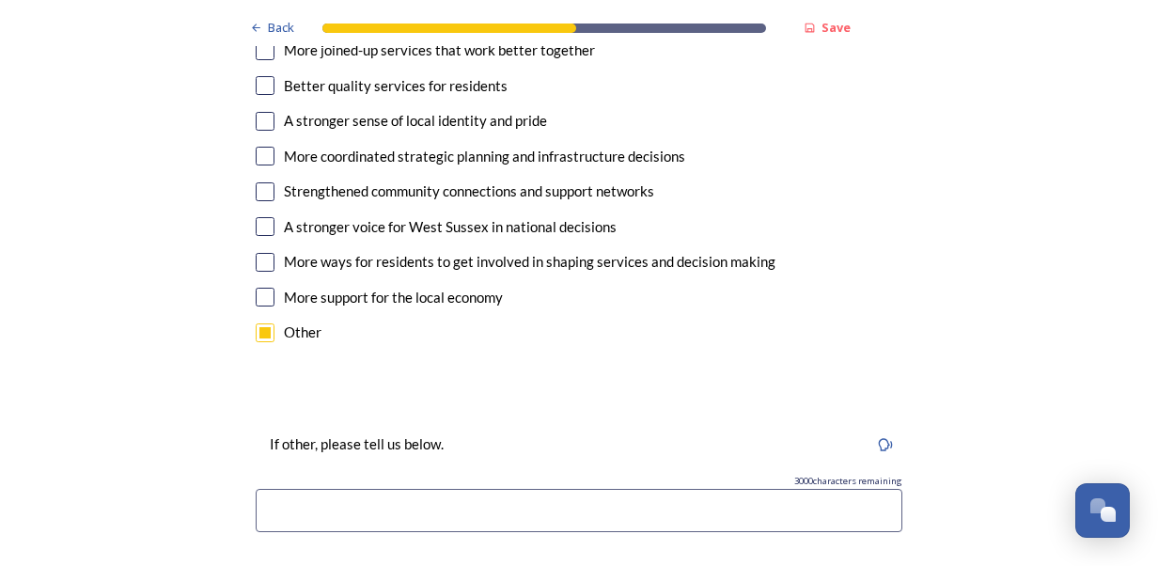
click at [434, 489] on input at bounding box center [579, 510] width 647 height 43
click at [473, 489] on input "i dont think any of these apply to" at bounding box center [579, 510] width 647 height 43
click at [473, 489] on input "i dont think any of these apply," at bounding box center [579, 510] width 647 height 43
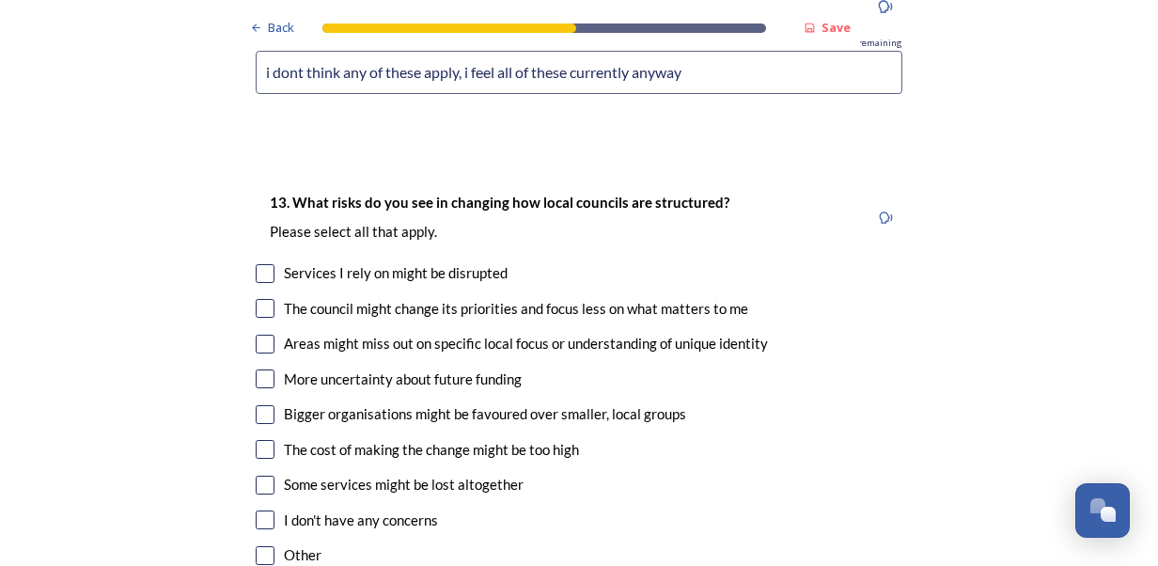
scroll to position [4127, 0]
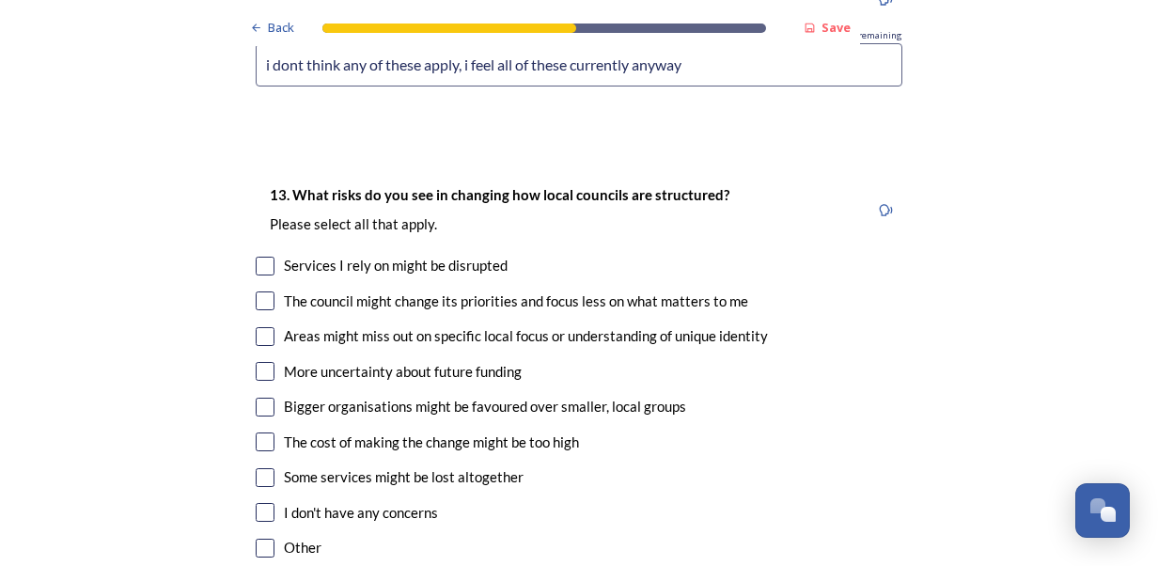
type input "i dont think any of these apply, i feel all of these currently anyway"
click at [257, 212] on div "13. What risks do you see in changing how local councils are structured? ﻿Pleas…" at bounding box center [579, 373] width 677 height 417
click at [256, 291] on input "checkbox" at bounding box center [265, 300] width 19 height 19
checkbox input "true"
click at [256, 398] on input "checkbox" at bounding box center [265, 407] width 19 height 19
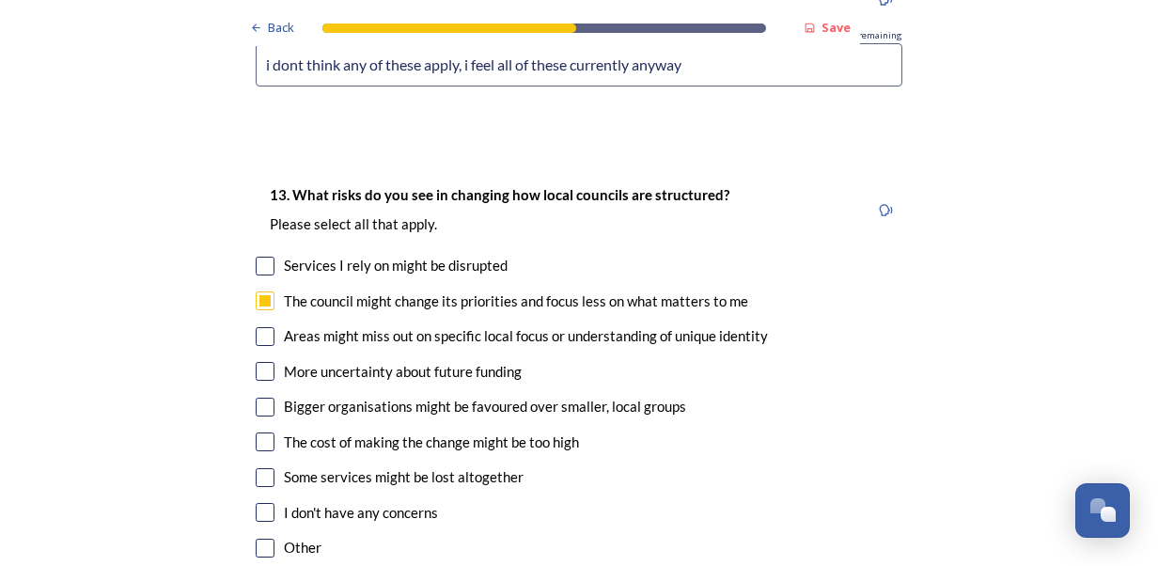
checkbox input "true"
click at [258, 468] on input "checkbox" at bounding box center [265, 477] width 19 height 19
checkbox input "true"
click at [263, 327] on input "checkbox" at bounding box center [265, 336] width 19 height 19
checkbox input "true"
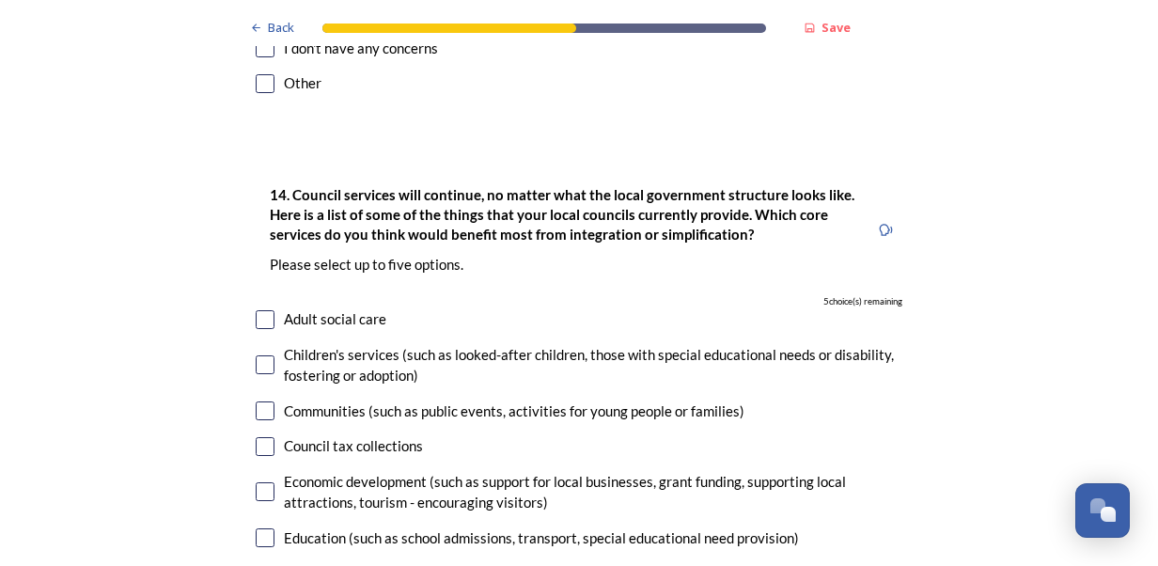
scroll to position [4648, 0]
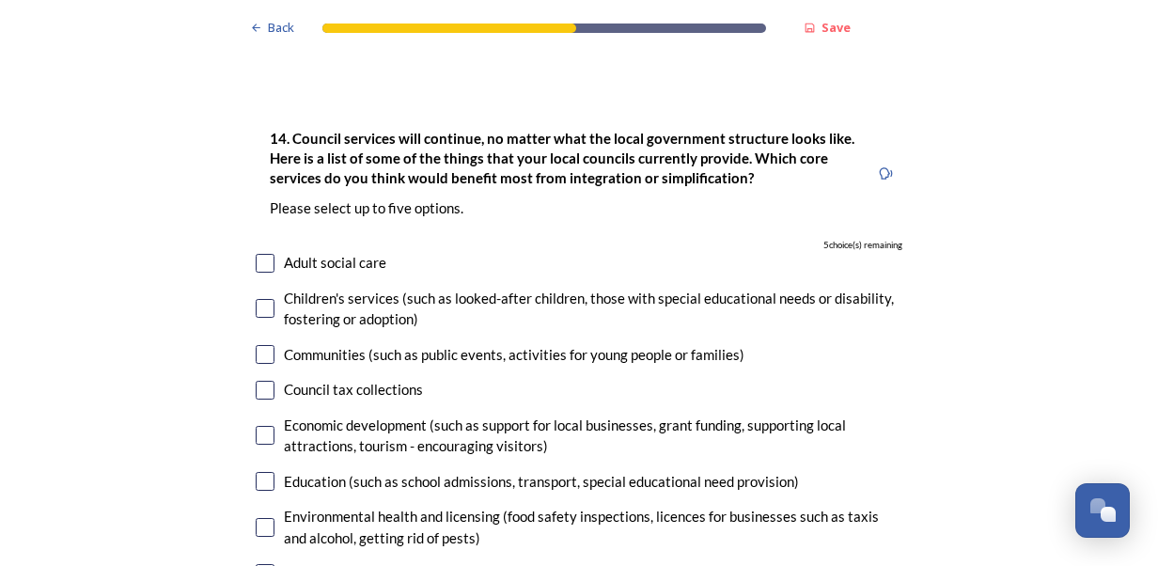
click at [258, 254] on input "checkbox" at bounding box center [265, 263] width 19 height 19
checkbox input "true"
click at [256, 299] on input "checkbox" at bounding box center [265, 308] width 19 height 19
checkbox input "true"
click at [262, 564] on input "checkbox" at bounding box center [265, 573] width 19 height 19
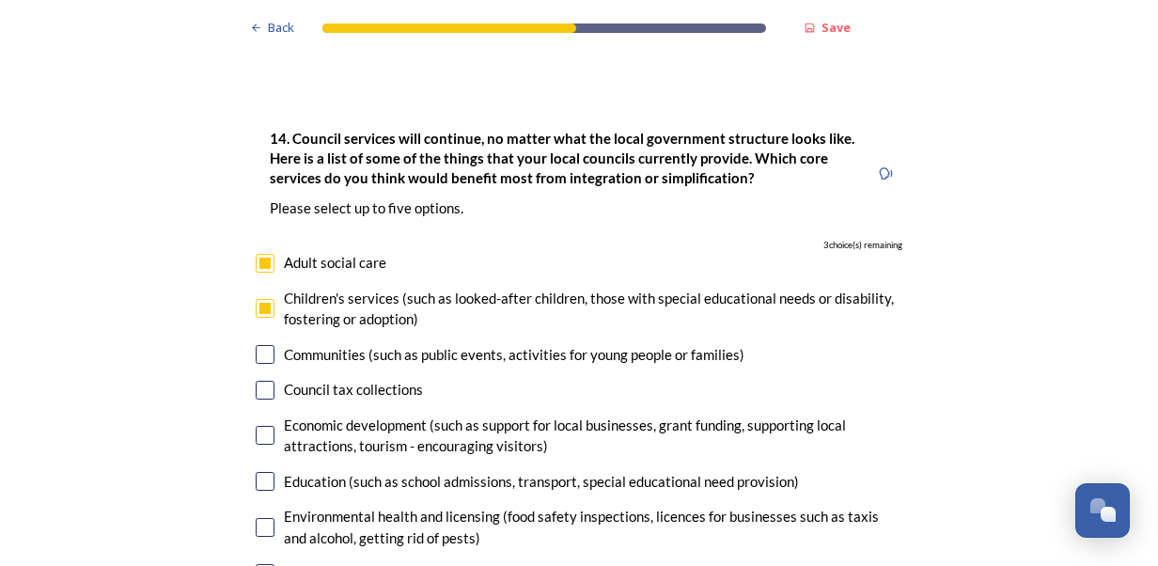
checkbox input "true"
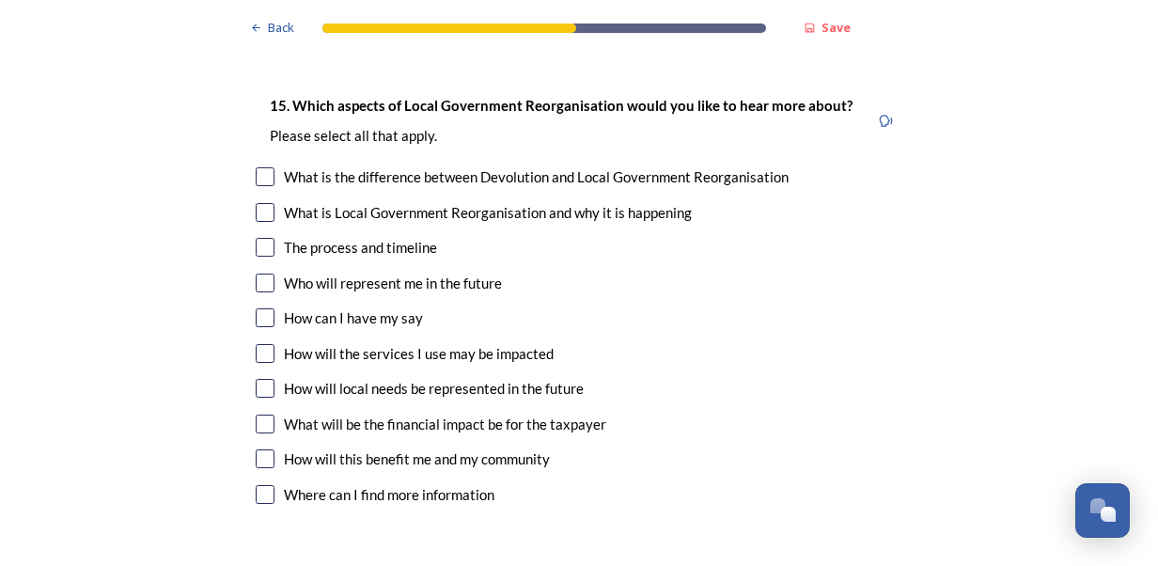
scroll to position [5672, 0]
